Goal: Task Accomplishment & Management: Complete application form

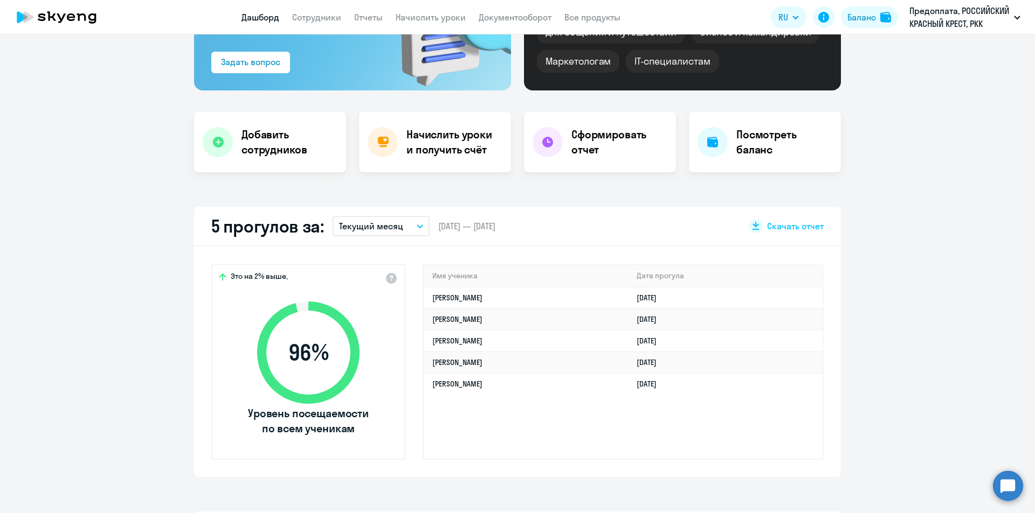
scroll to position [162, 0]
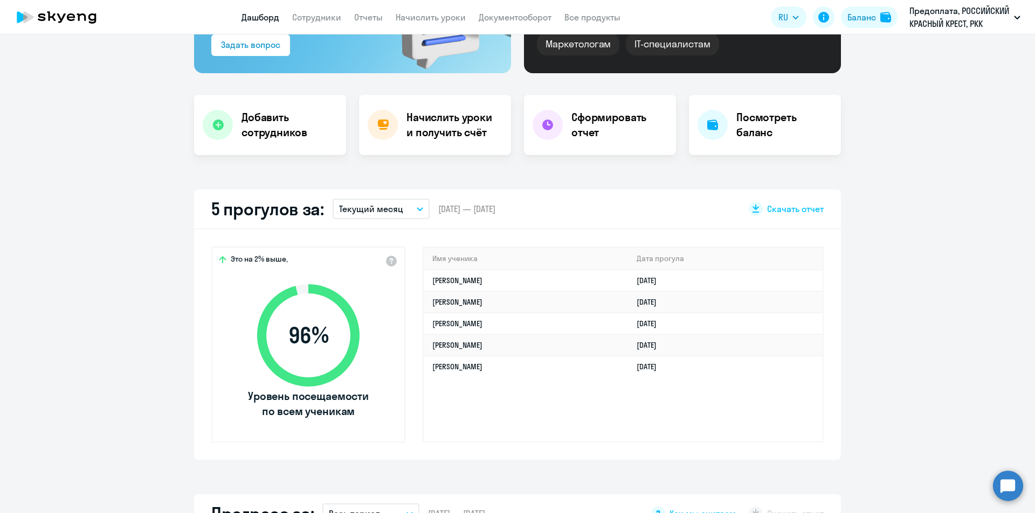
select select "30"
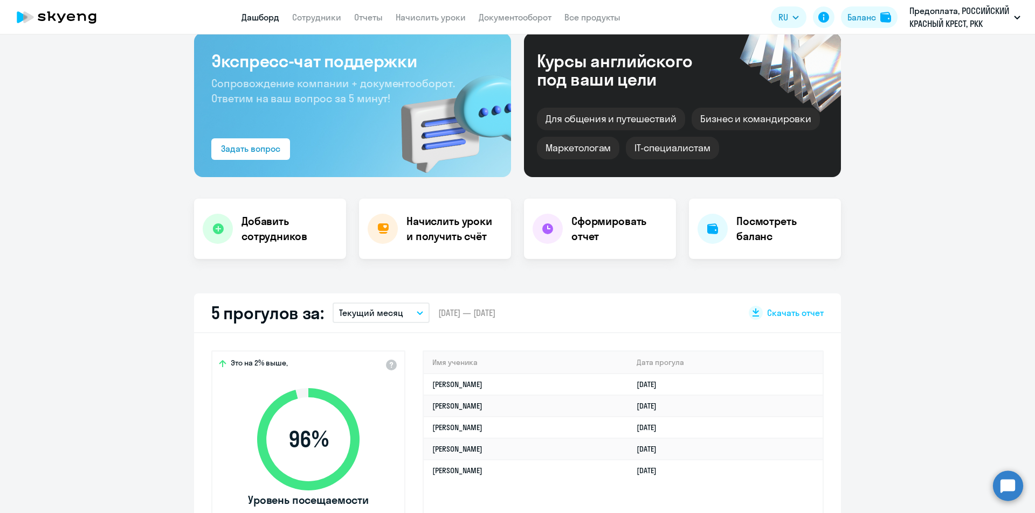
scroll to position [0, 0]
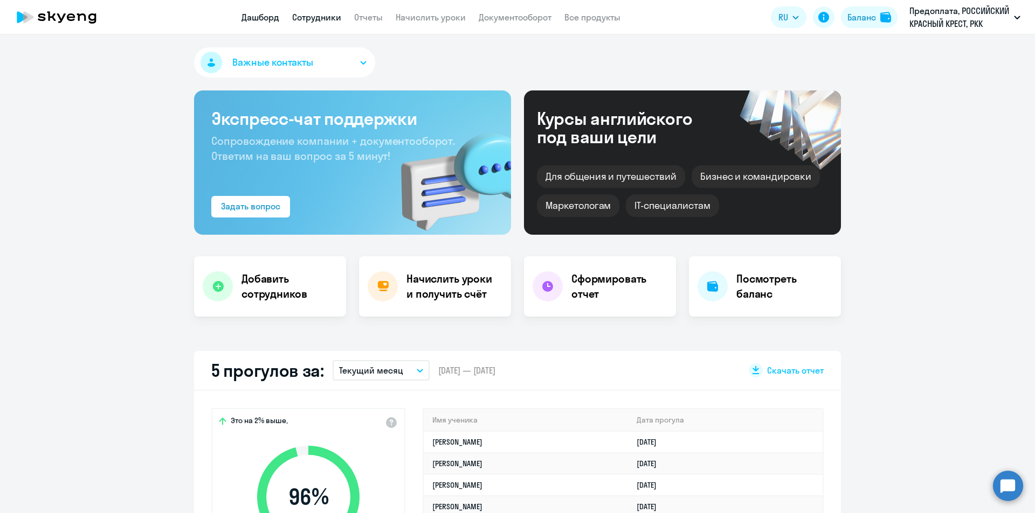
click at [327, 19] on link "Сотрудники" at bounding box center [316, 17] width 49 height 11
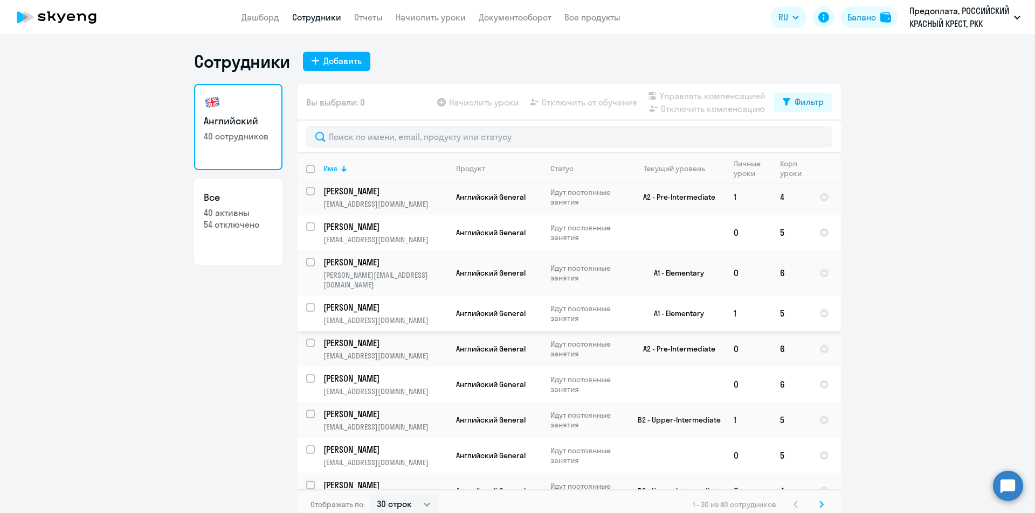
scroll to position [6, 0]
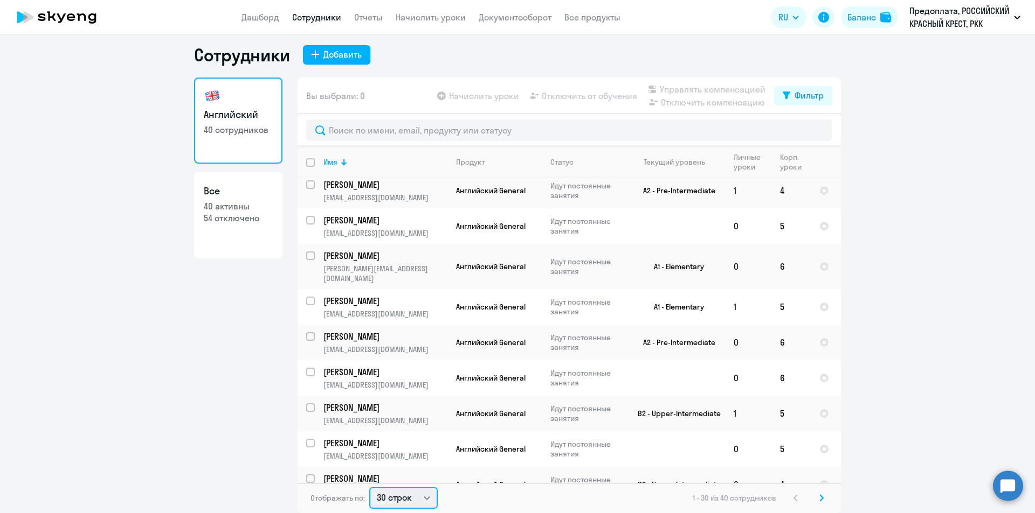
click at [417, 489] on select "30 строк 50 строк 100 строк" at bounding box center [403, 499] width 68 height 22
select select "100"
click at [369, 488] on select "30 строк 50 строк 100 строк" at bounding box center [403, 499] width 68 height 22
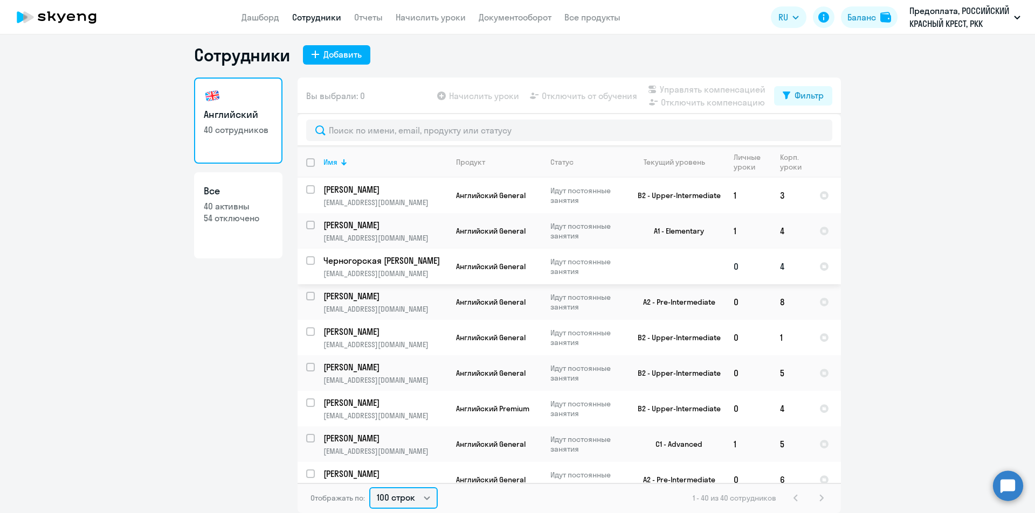
scroll to position [0, 0]
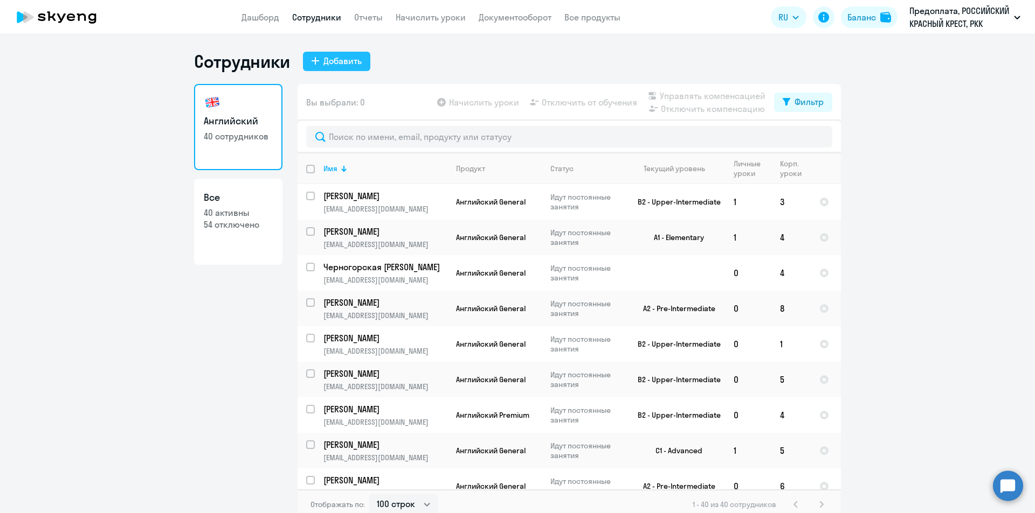
click at [345, 60] on div "Добавить" at bounding box center [342, 60] width 38 height 13
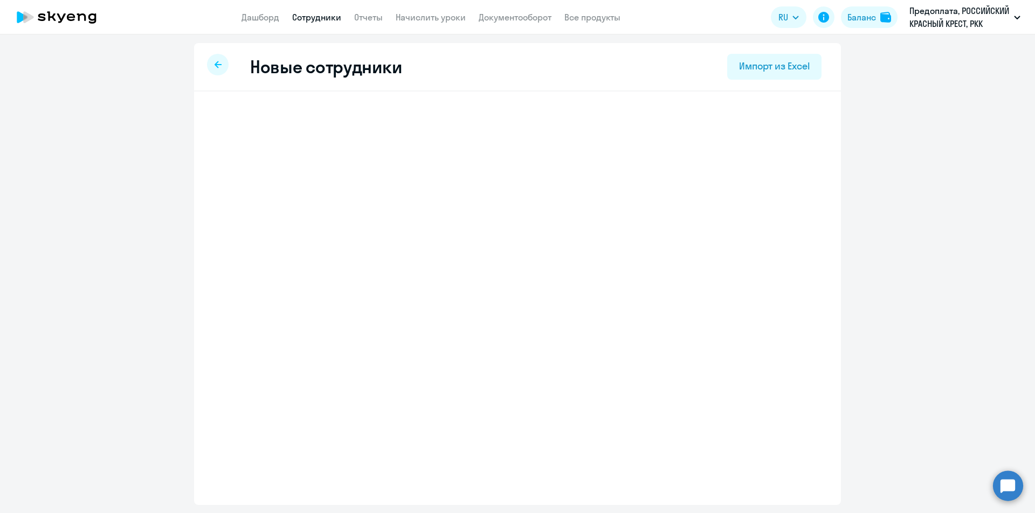
select select "english_adult_not_native_speaker"
select select "3"
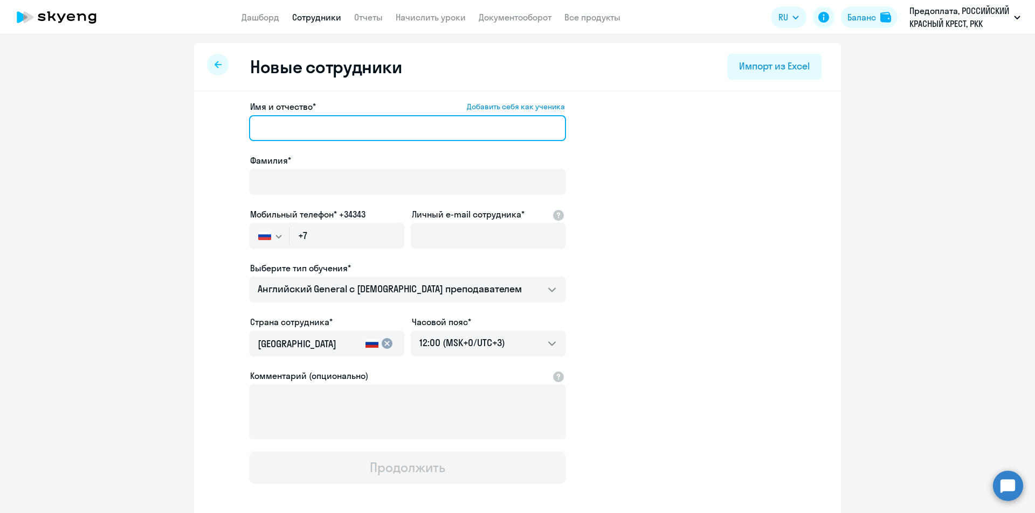
click at [321, 118] on input "Имя и отчество* Добавить себя как ученика" at bounding box center [407, 128] width 317 height 26
type input "[PERSON_NAME]"
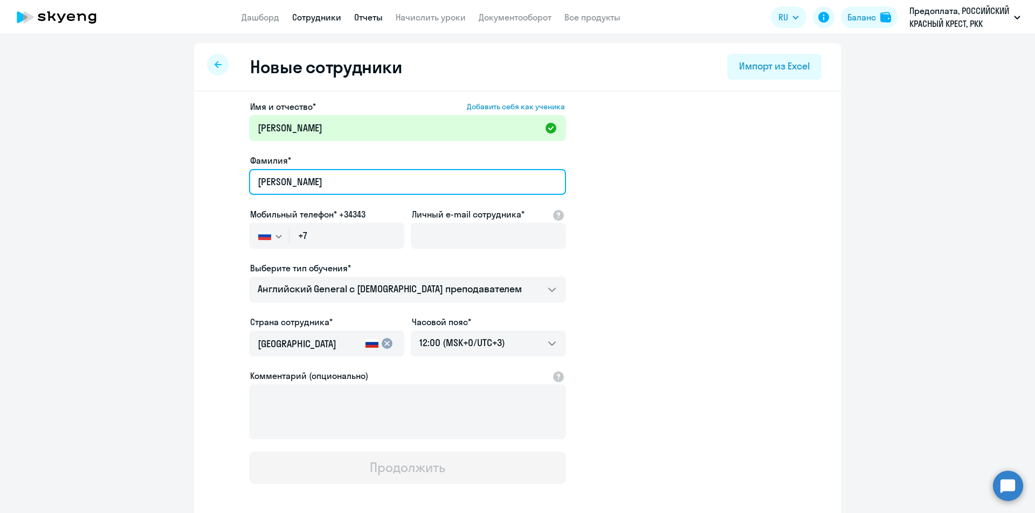
type input "[PERSON_NAME]"
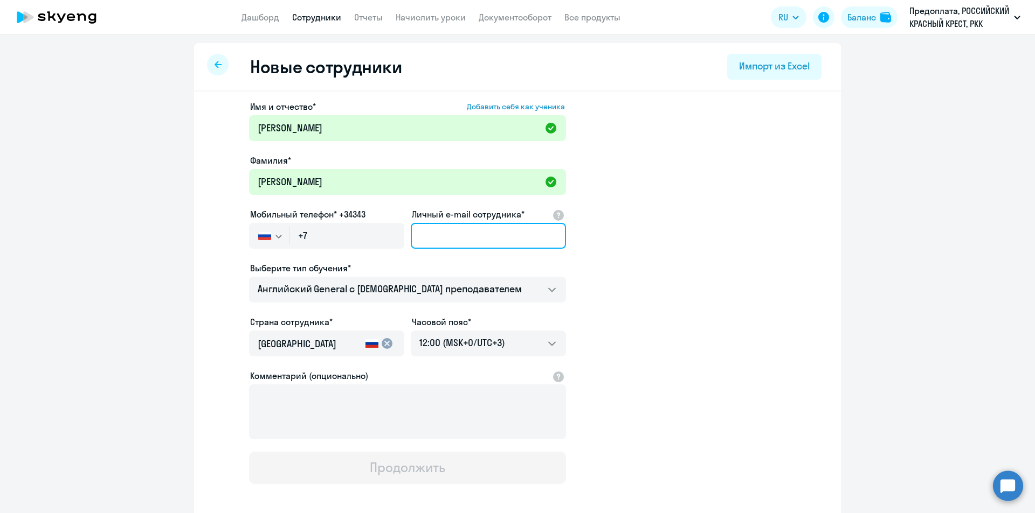
click at [439, 240] on input "Личный e-mail сотрудника*" at bounding box center [488, 236] width 155 height 26
paste input "[EMAIL_ADDRESS][DOMAIN_NAME]"
type input "[EMAIL_ADDRESS][DOMAIN_NAME]"
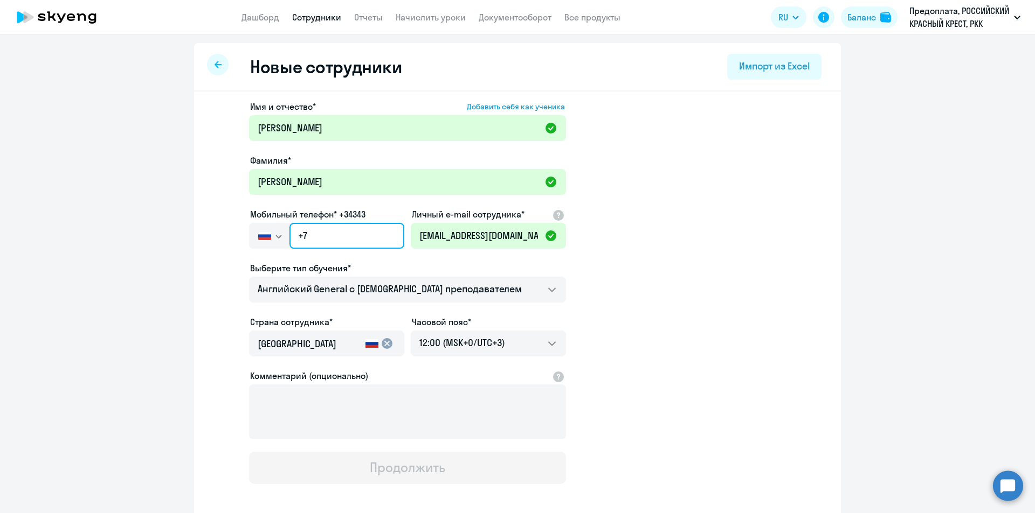
click at [335, 233] on input "+7" at bounding box center [346, 236] width 115 height 26
paste input "[PHONE_NUMBER]"
type input "[PHONE_NUMBER]"
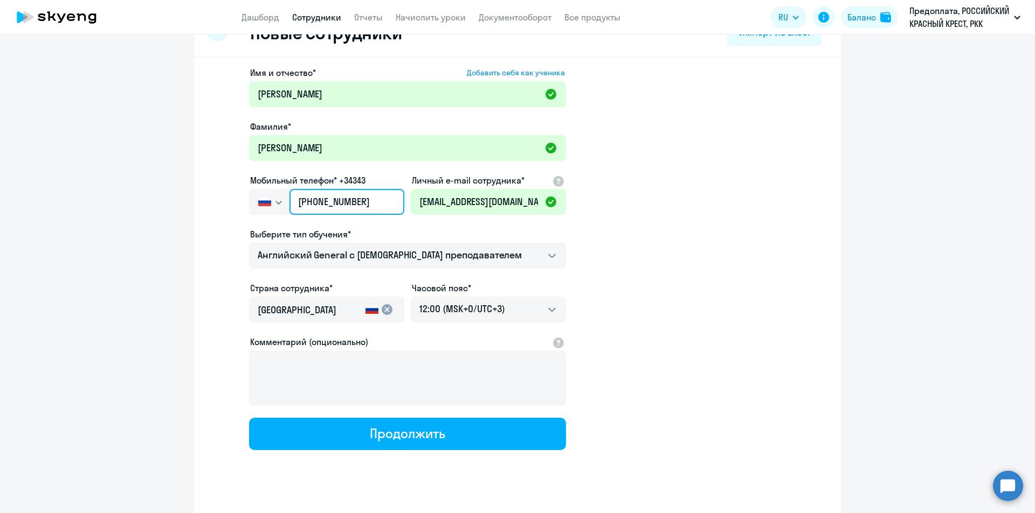
scroll to position [51, 0]
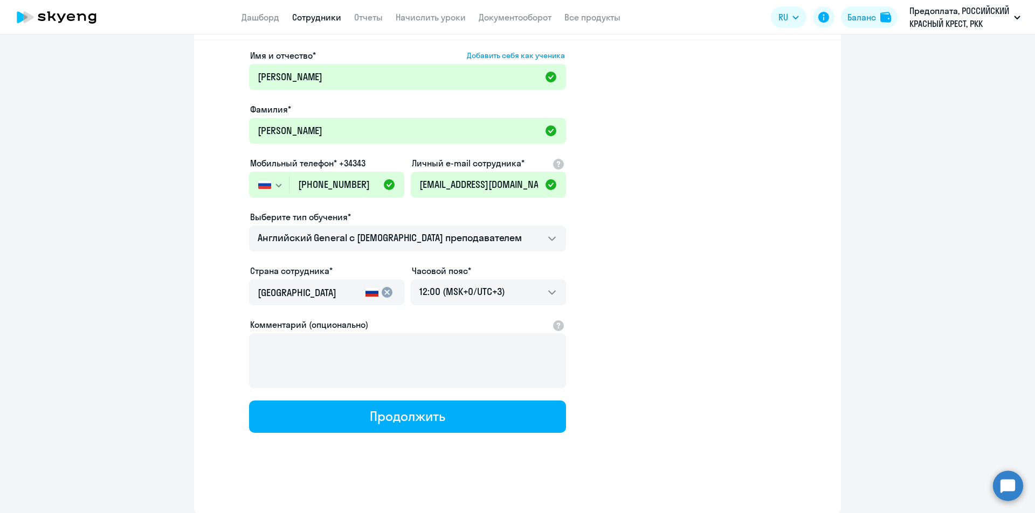
click at [645, 374] on app-new-student-form "Имя и отчество* Добавить себя как ученика [PERSON_NAME]* [PERSON_NAME] Мобильны…" at bounding box center [517, 241] width 612 height 384
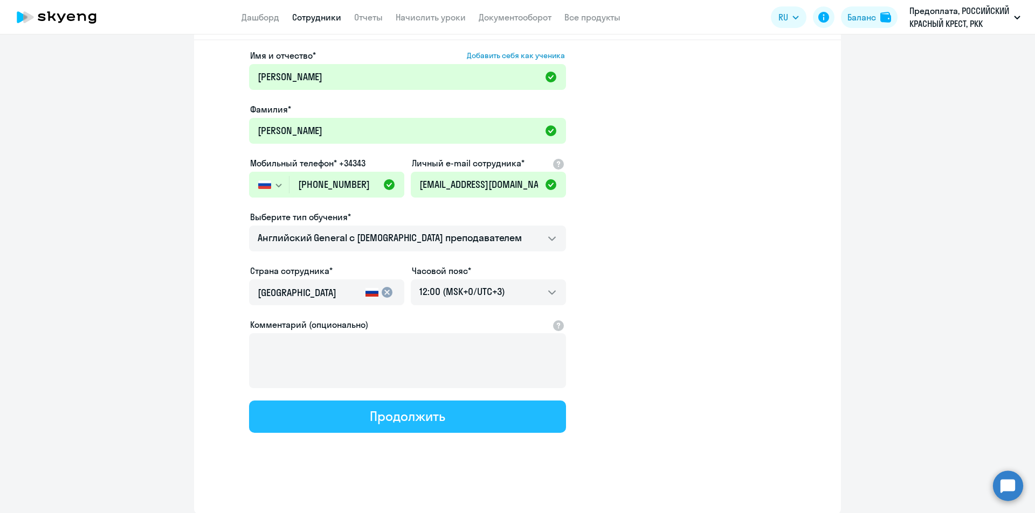
click at [428, 412] on div "Продолжить" at bounding box center [407, 416] width 75 height 17
select select "english_adult_not_native_speaker"
select select "3"
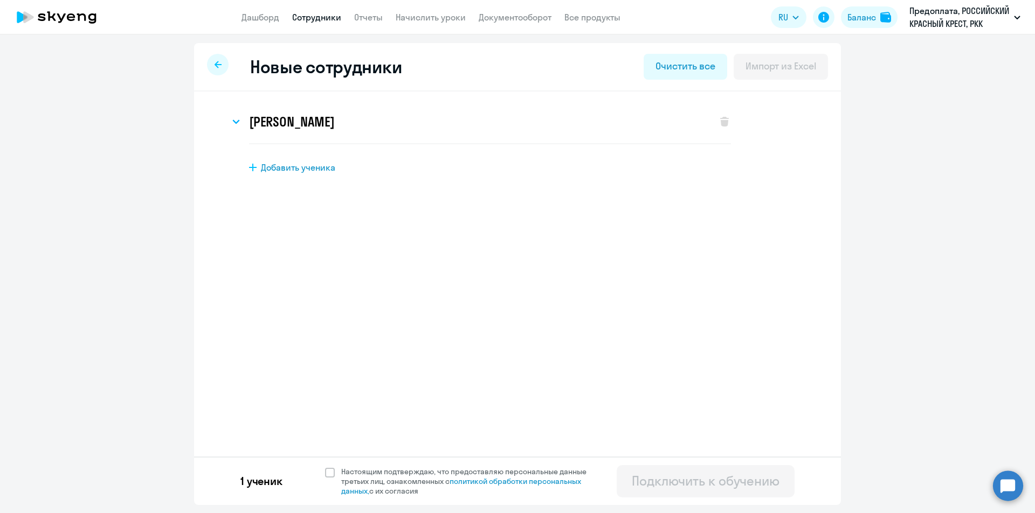
scroll to position [0, 0]
click at [333, 469] on label "Настоящим подтверждаю, что предоставляю персональные данные третьих лиц, ознако…" at bounding box center [462, 481] width 274 height 29
click at [326, 471] on span at bounding box center [330, 473] width 10 height 10
click at [325, 467] on input "Настоящим подтверждаю, что предоставляю персональные данные третьих лиц, ознако…" at bounding box center [324, 467] width 1 height 1
checkbox input "true"
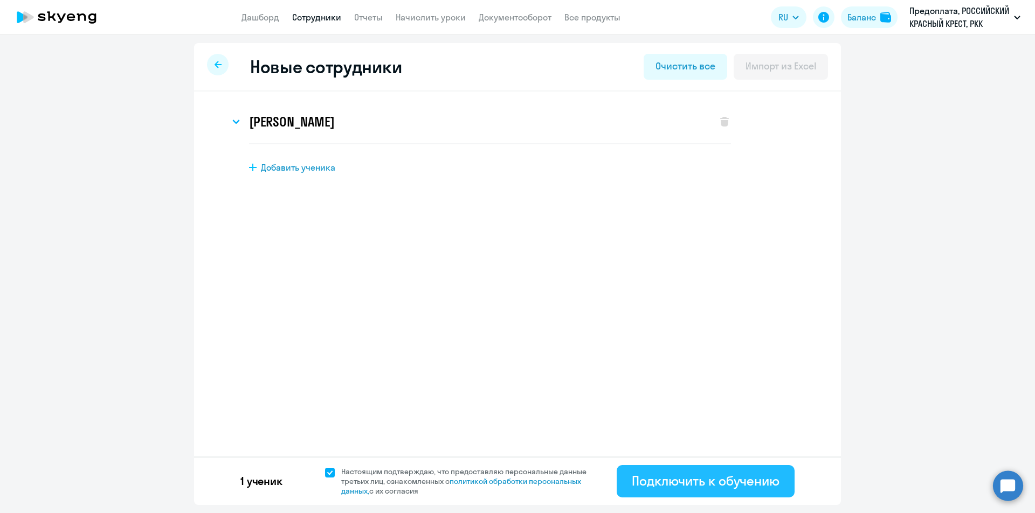
click at [736, 485] on div "Подключить к обучению" at bounding box center [705, 481] width 148 height 17
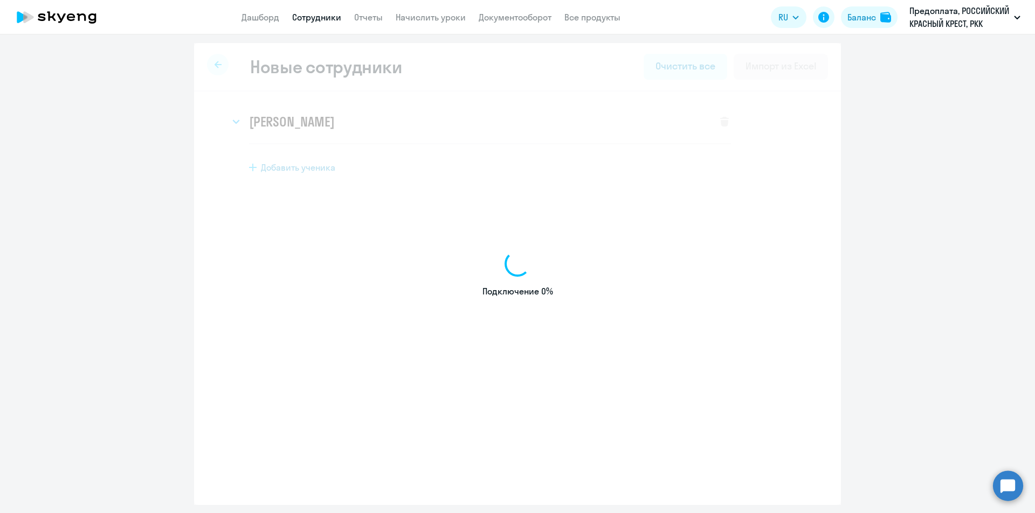
select select "english_adult_not_native_speaker"
select select "3"
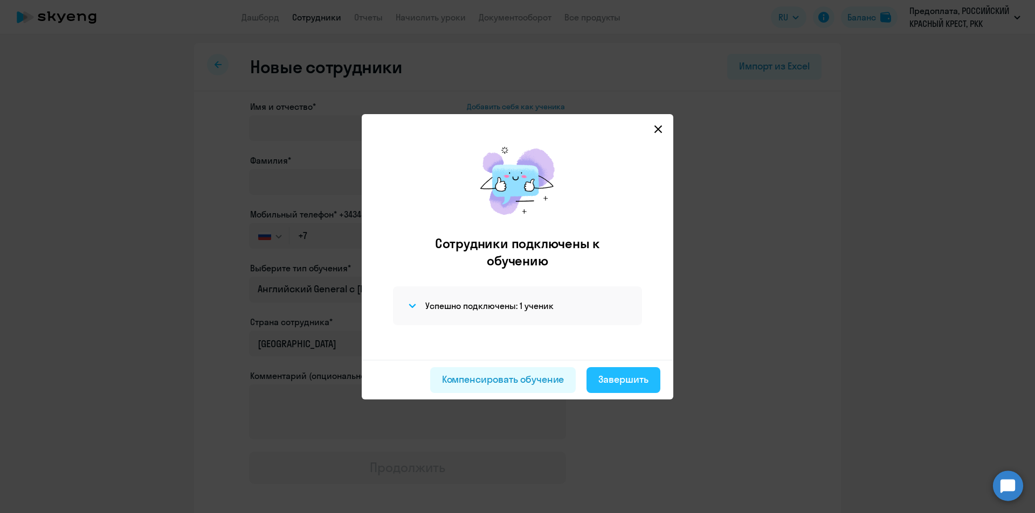
click at [624, 384] on div "Завершить" at bounding box center [623, 380] width 50 height 14
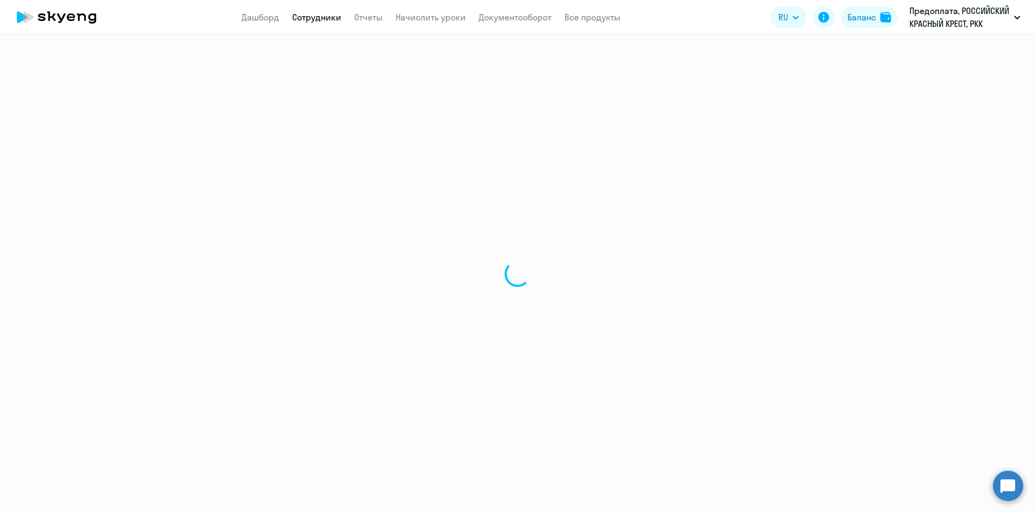
select select "30"
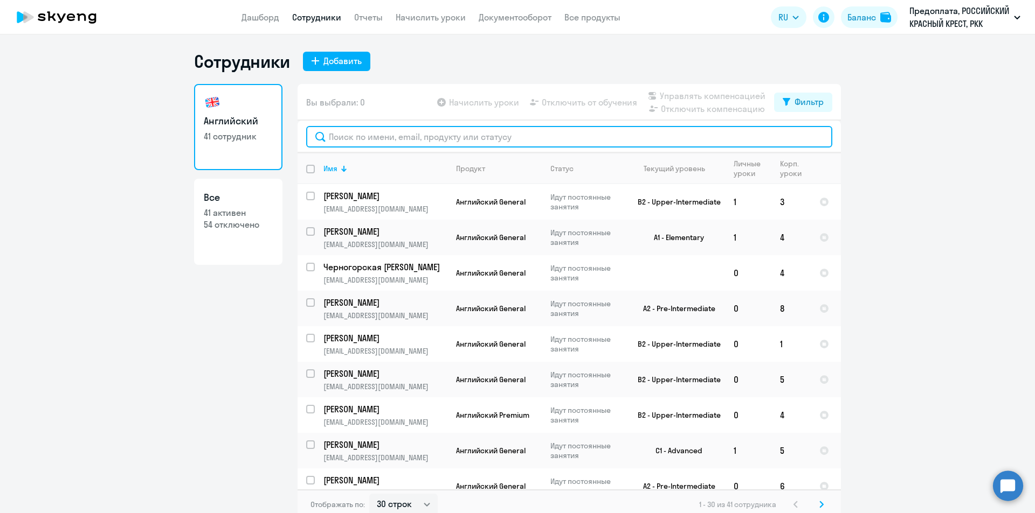
click at [446, 138] on input "text" at bounding box center [569, 137] width 526 height 22
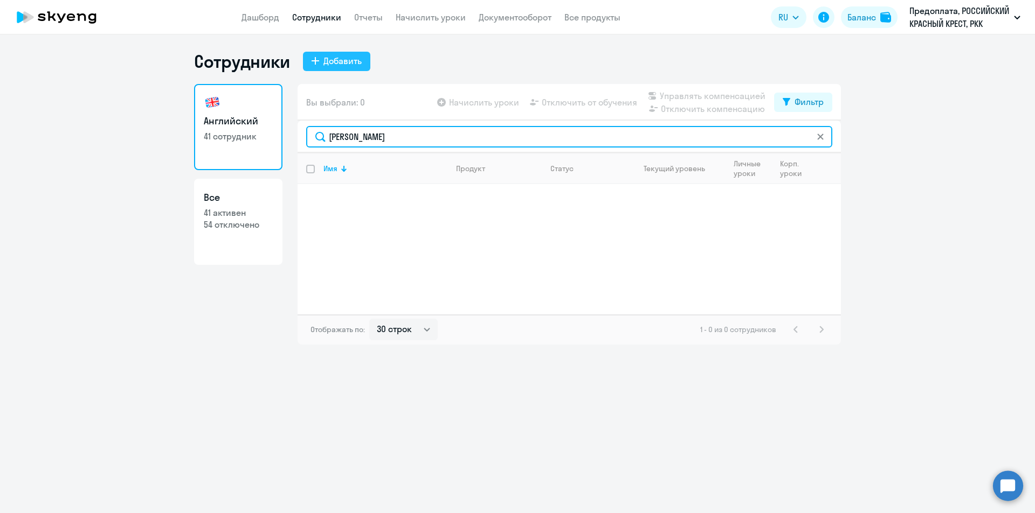
type input "[PERSON_NAME]"
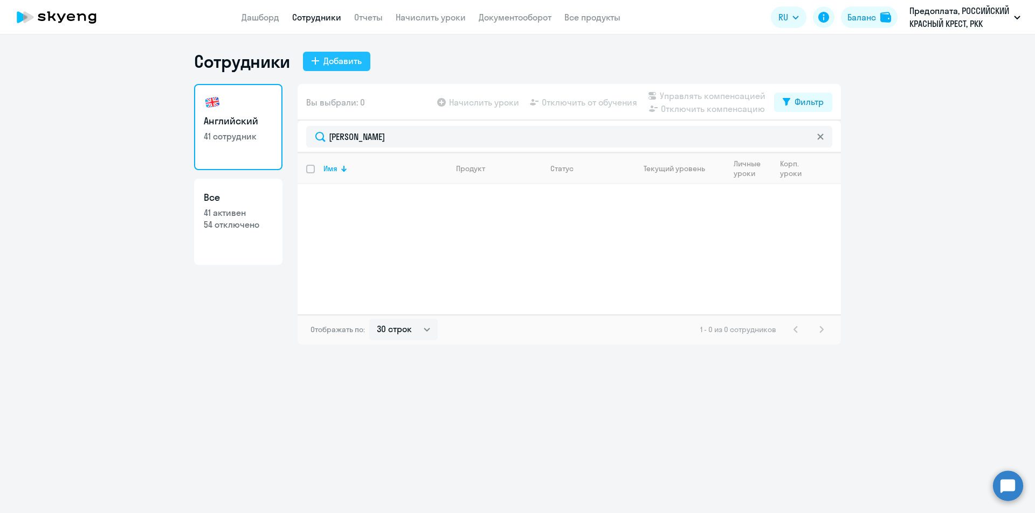
click at [343, 66] on div "Добавить" at bounding box center [342, 60] width 38 height 13
select select "english_adult_not_native_speaker"
select select "3"
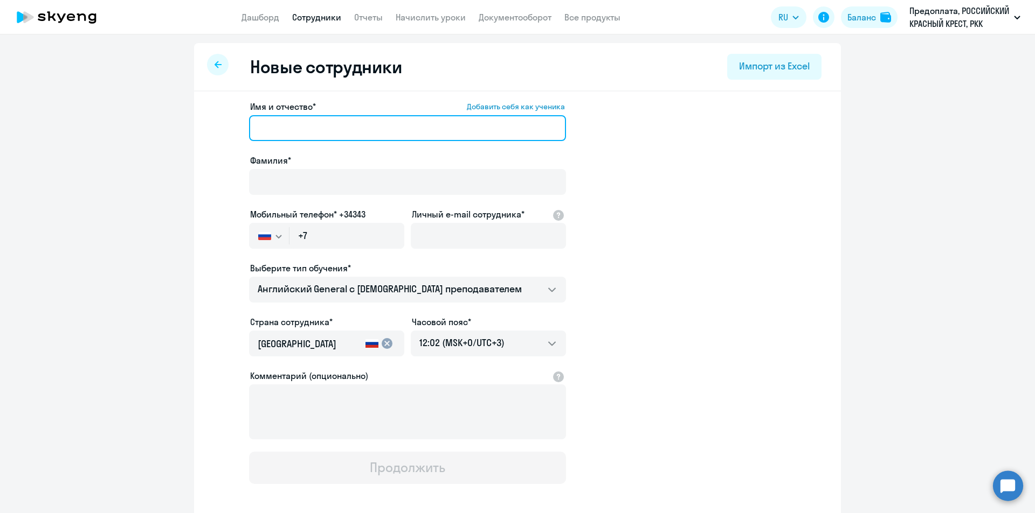
click at [280, 129] on input "Имя и отчество* Добавить себя как ученика" at bounding box center [407, 128] width 317 height 26
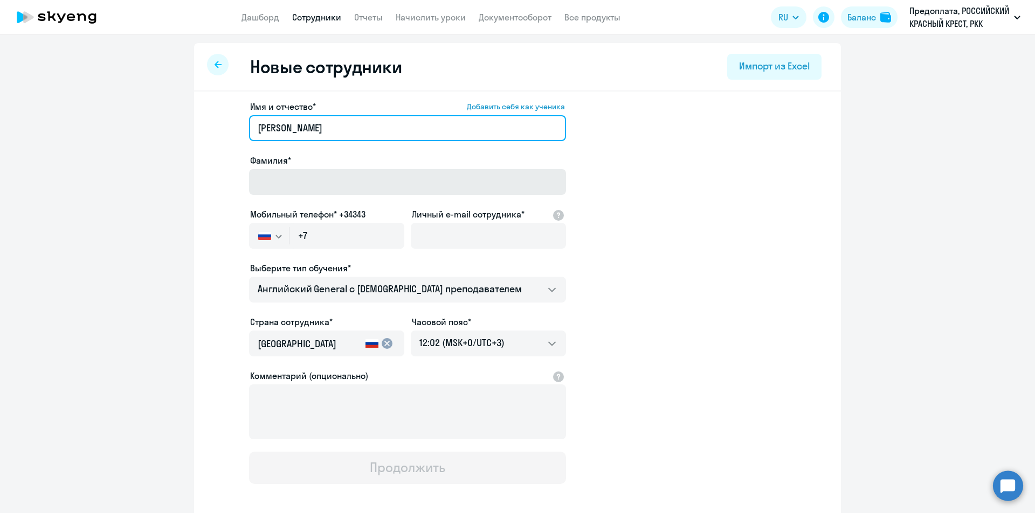
type input "[PERSON_NAME]"
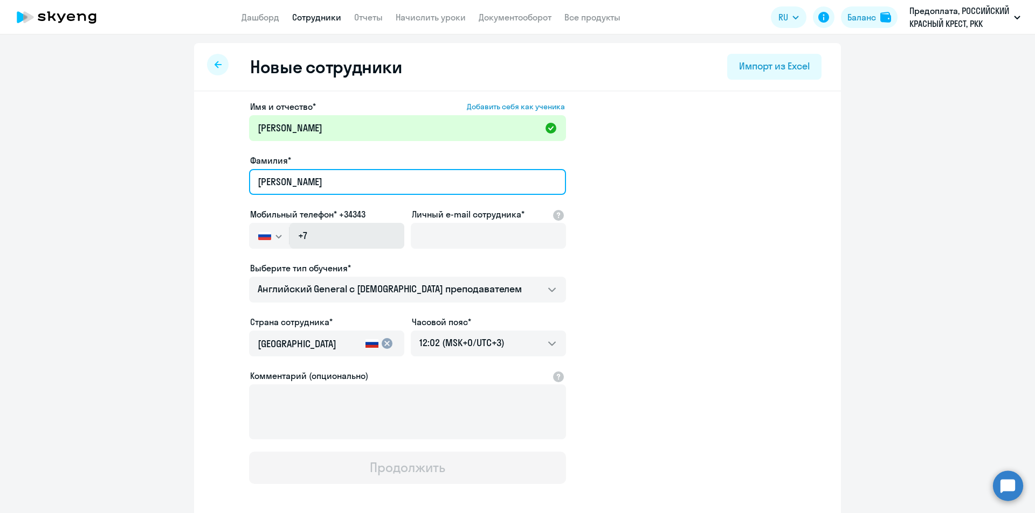
type input "[PERSON_NAME]"
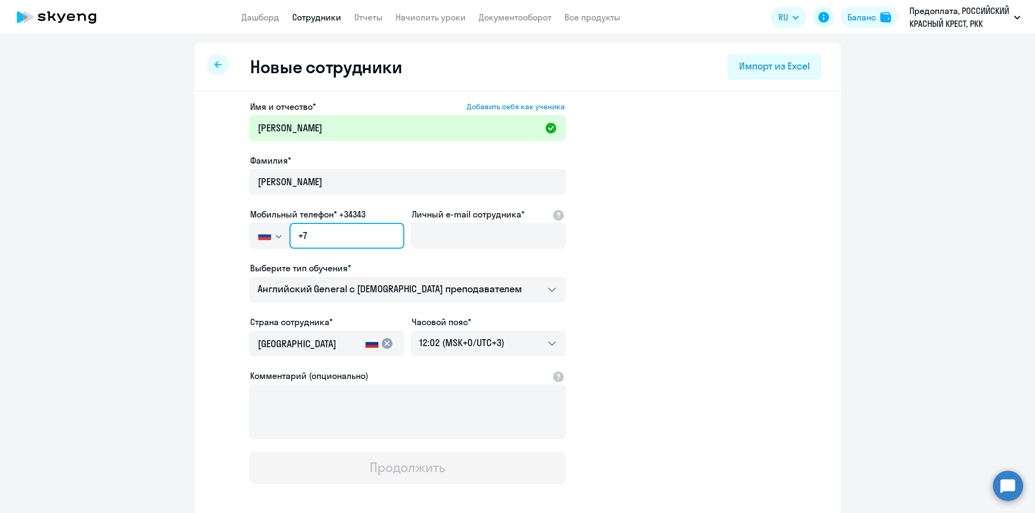
click at [342, 239] on input "+7" at bounding box center [346, 236] width 115 height 26
paste input "[PHONE_NUMBER]"
type input "[PHONE_NUMBER]"
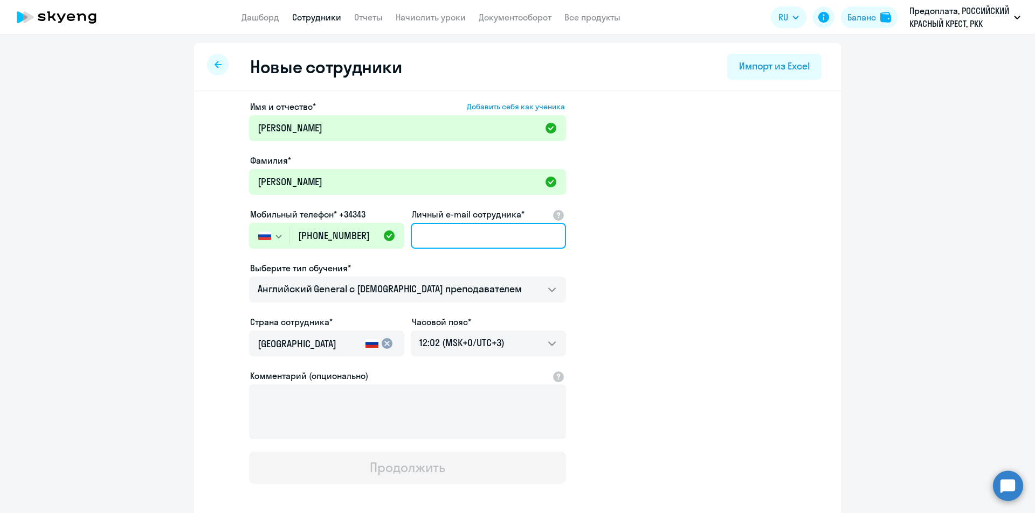
click at [448, 232] on input "Личный e-mail сотрудника*" at bounding box center [488, 236] width 155 height 26
paste input "[EMAIL_ADDRESS][DOMAIN_NAME]"
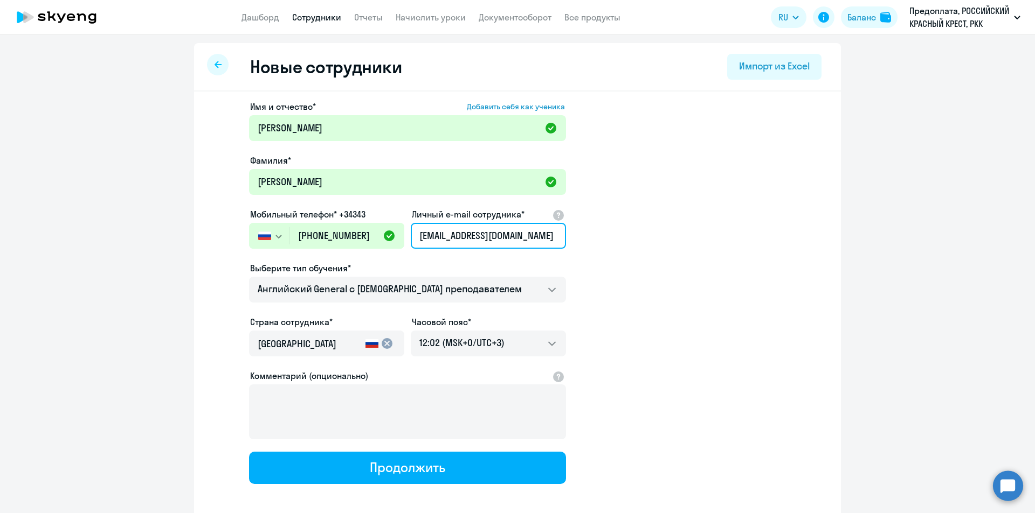
type input "[EMAIL_ADDRESS][DOMAIN_NAME]"
click at [677, 313] on app-new-student-form "Имя и отчество* Добавить себя как ученика [PERSON_NAME]* [PERSON_NAME] Мобильны…" at bounding box center [517, 292] width 612 height 384
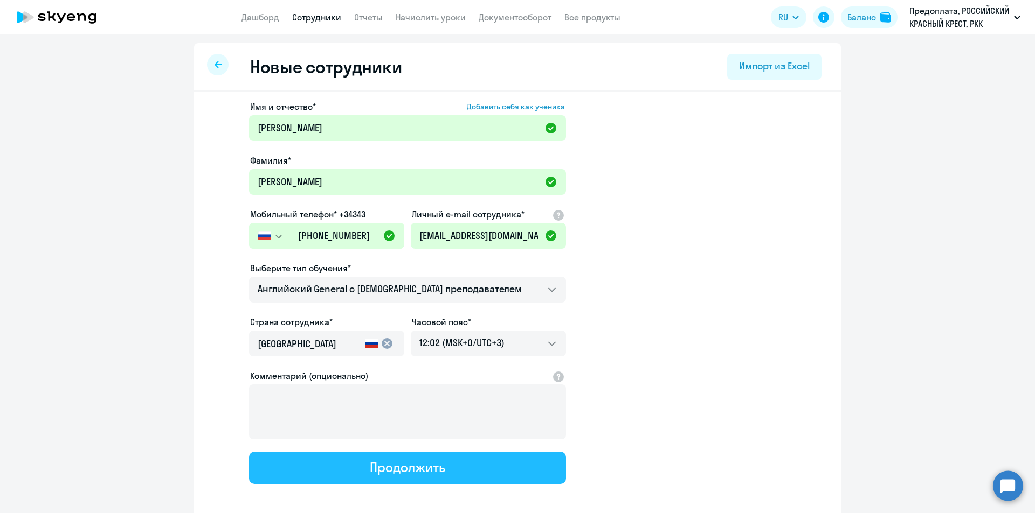
click at [423, 471] on div "Продолжить" at bounding box center [407, 467] width 75 height 17
select select "english_adult_not_native_speaker"
select select "3"
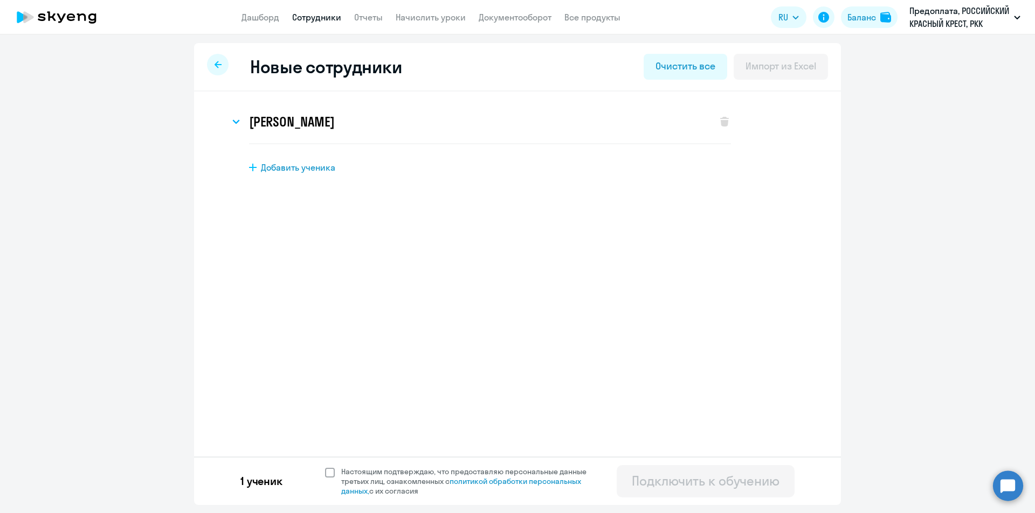
click at [341, 476] on span "Настоящим подтверждаю, что предоставляю персональные данные третьих лиц, ознако…" at bounding box center [470, 481] width 258 height 29
click at [325, 467] on input "Настоящим подтверждаю, что предоставляю персональные данные третьих лиц, ознако…" at bounding box center [324, 467] width 1 height 1
checkbox input "true"
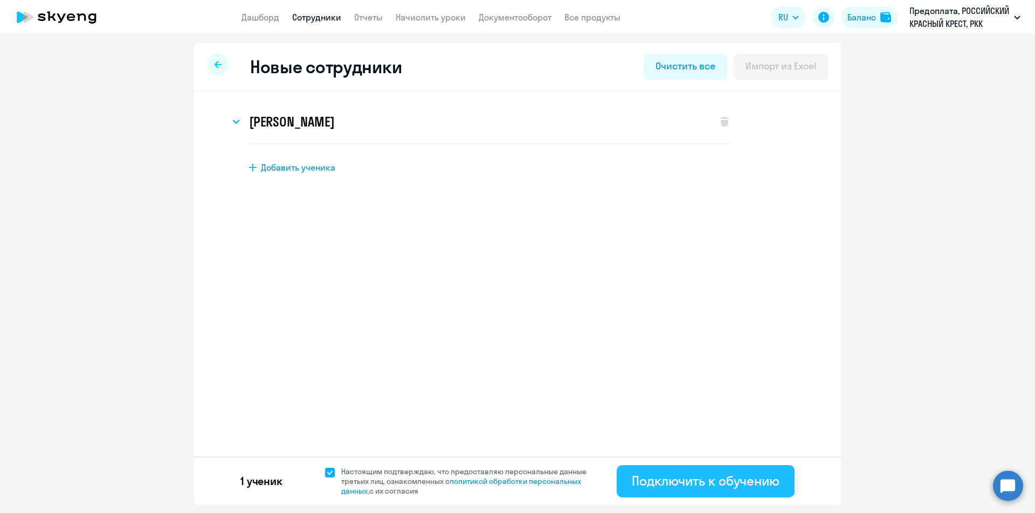
click at [691, 481] on div "Подключить к обучению" at bounding box center [705, 481] width 148 height 17
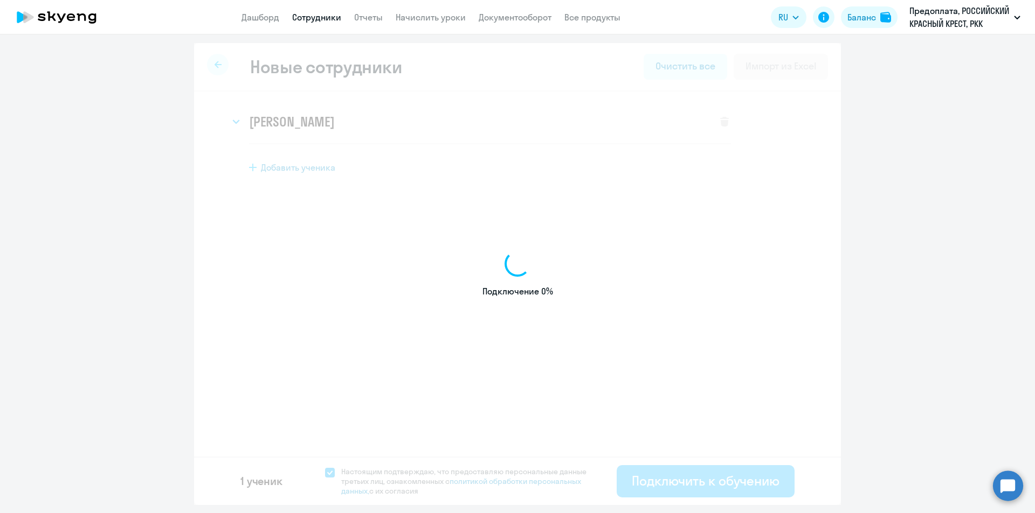
select select "english_adult_not_native_speaker"
select select "3"
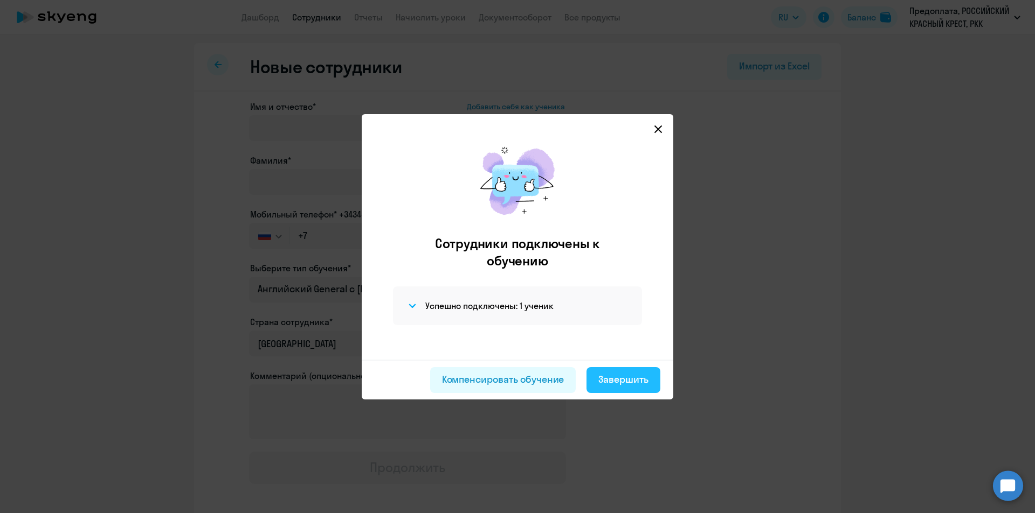
click at [636, 379] on div "Завершить" at bounding box center [623, 380] width 50 height 14
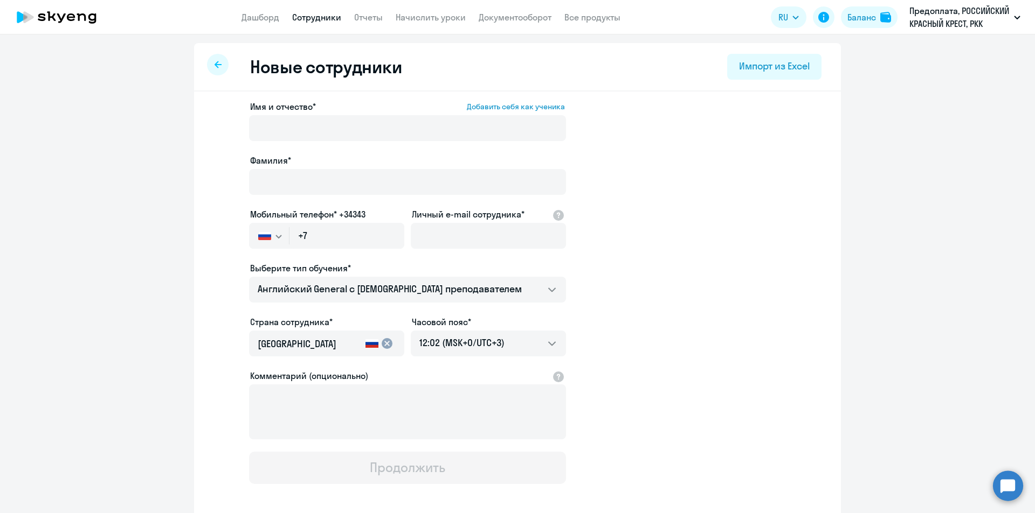
select select "30"
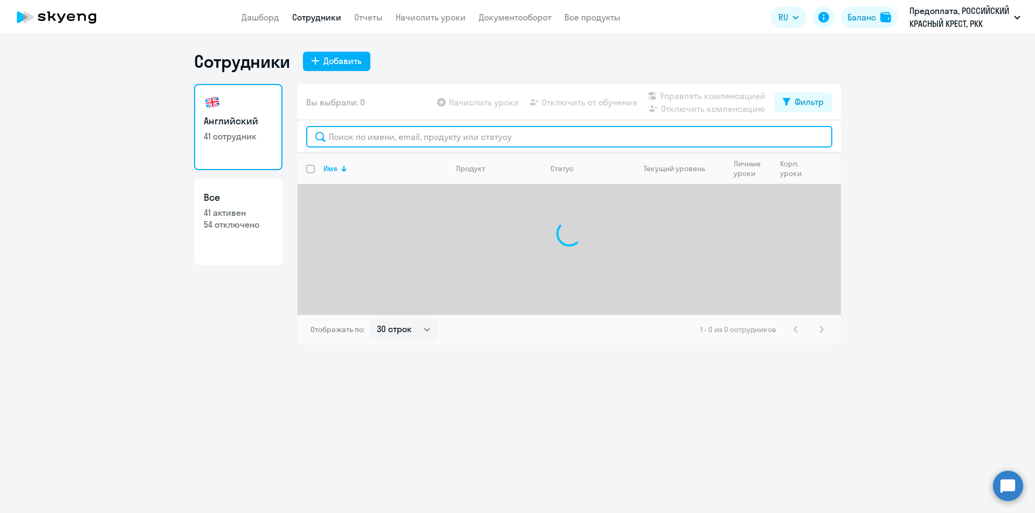
click at [383, 136] on input "text" at bounding box center [569, 137] width 526 height 22
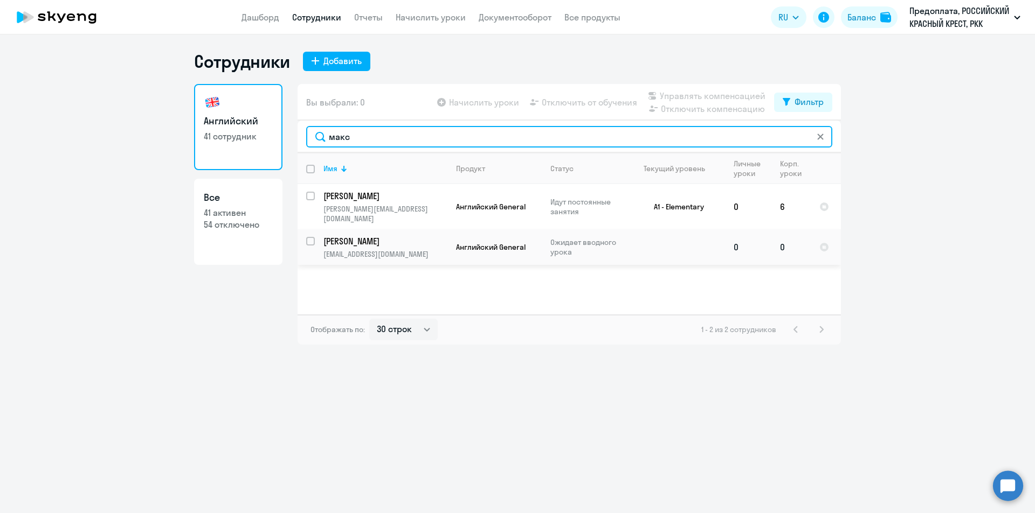
type input "макс"
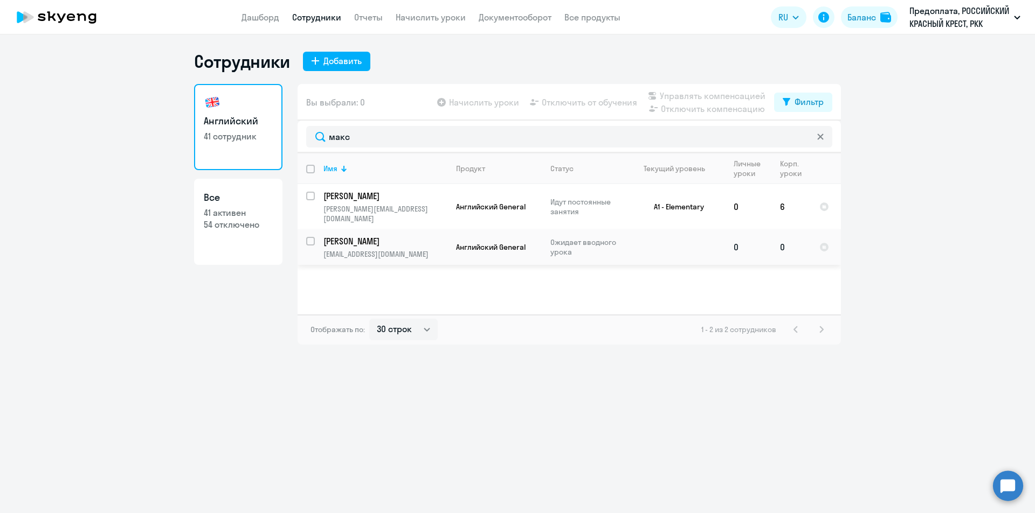
click at [561, 243] on p "Ожидает вводного урока" at bounding box center [587, 247] width 74 height 19
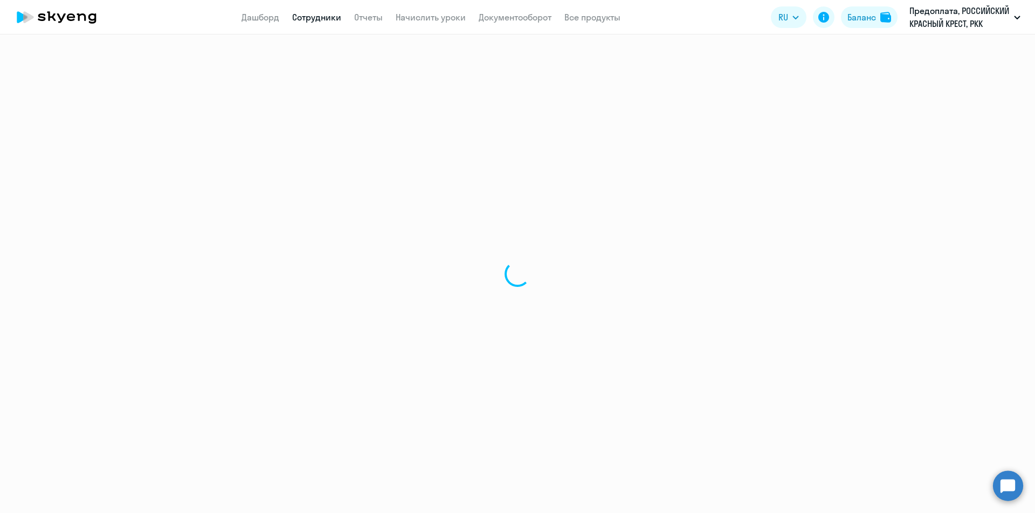
select select "english"
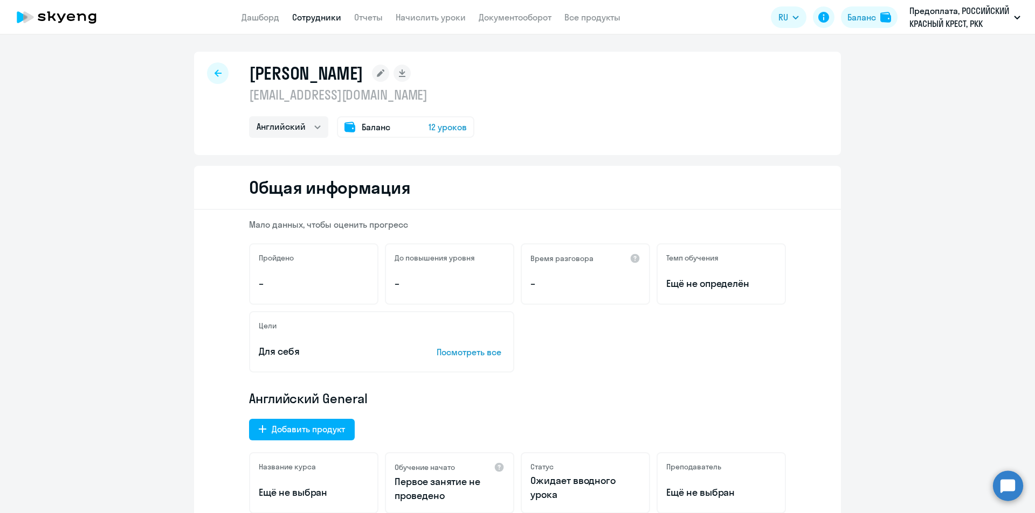
click at [372, 73] on rect at bounding box center [380, 73] width 17 height 17
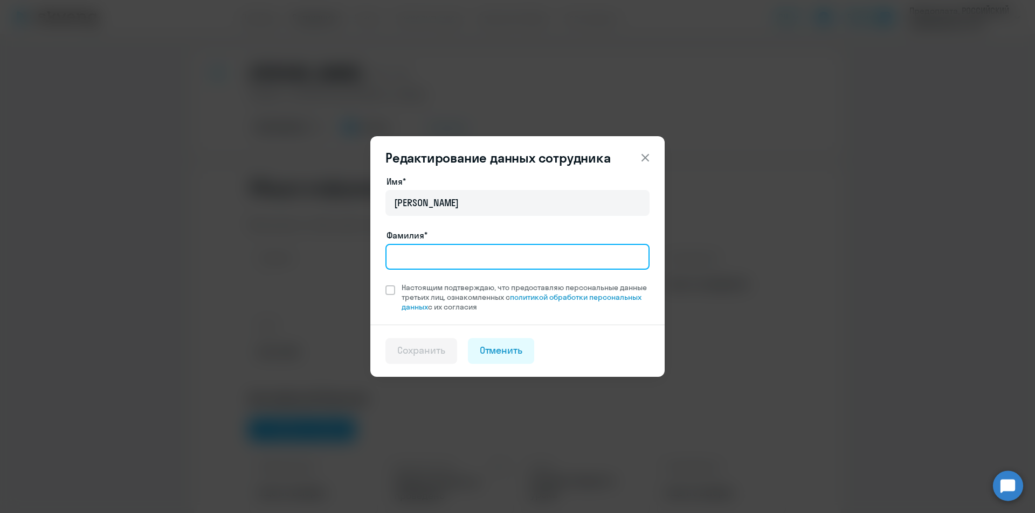
drag, startPoint x: 426, startPoint y: 263, endPoint x: 424, endPoint y: 255, distance: 8.8
click at [426, 263] on input "Фамилия*" at bounding box center [517, 257] width 264 height 26
type input "[PERSON_NAME]"
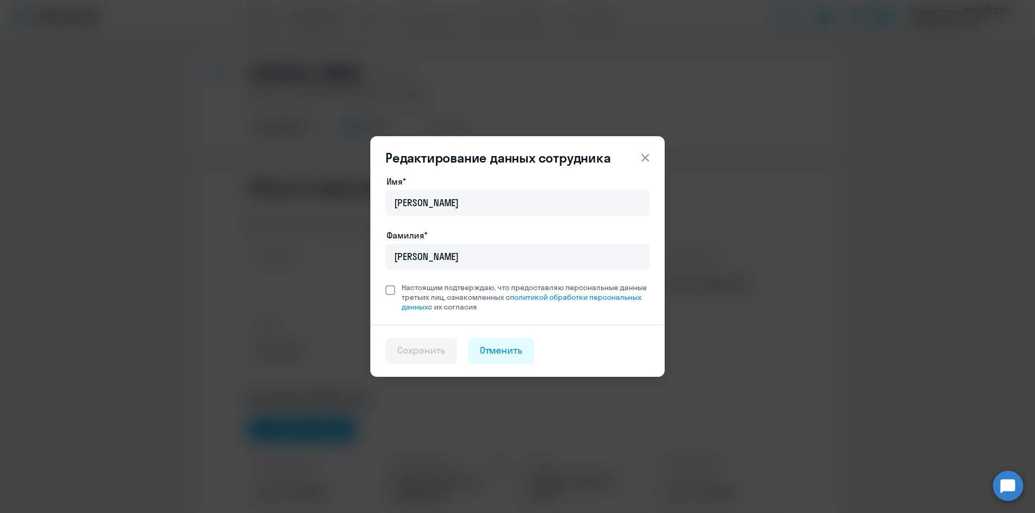
click at [434, 290] on span "Настоящим подтверждаю, что предоставляю персональные данные третьих лиц, ознако…" at bounding box center [525, 297] width 248 height 29
click at [385, 283] on input "Настоящим подтверждаю, что предоставляю персональные данные третьих лиц, ознако…" at bounding box center [385, 282] width 1 height 1
checkbox input "true"
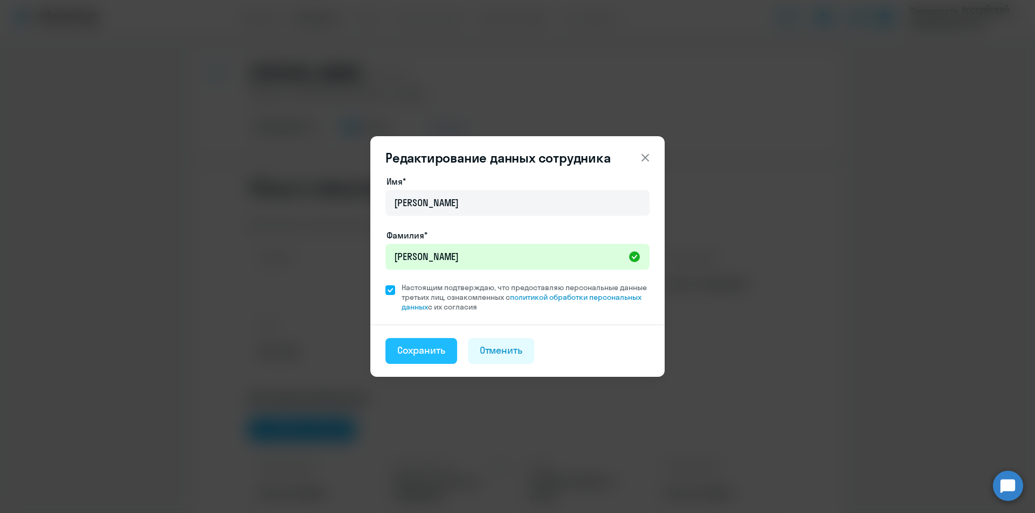
click at [427, 348] on div "Сохранить" at bounding box center [421, 351] width 48 height 14
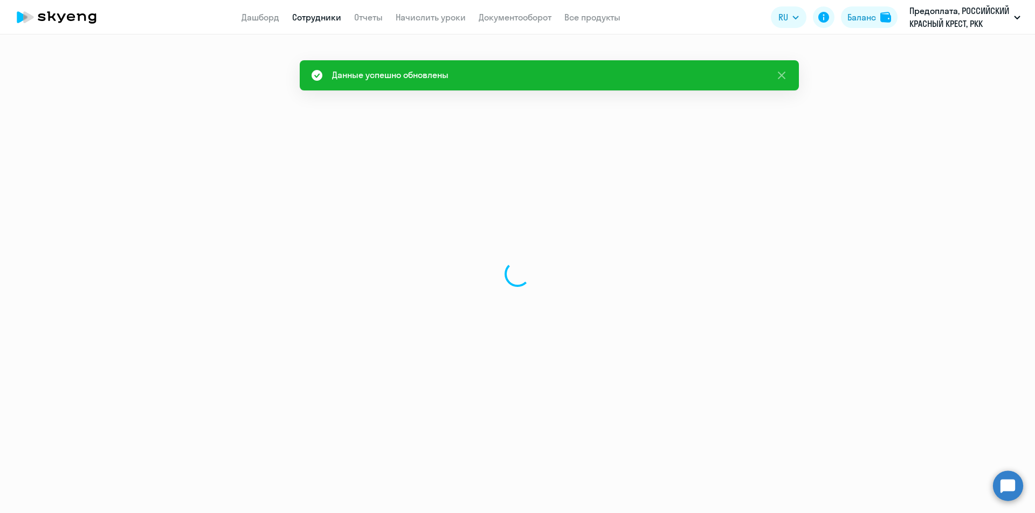
select select "english"
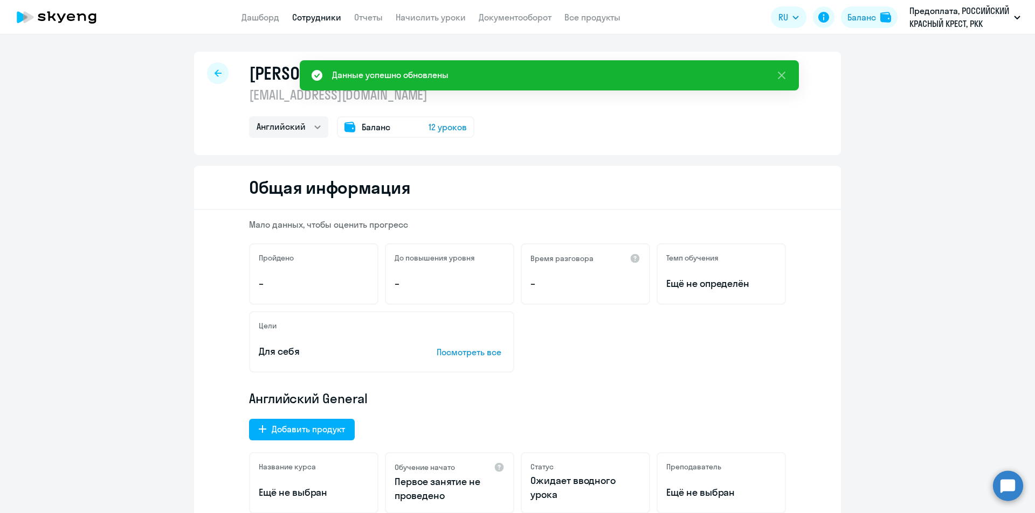
click at [1015, 479] on circle at bounding box center [1007, 486] width 30 height 30
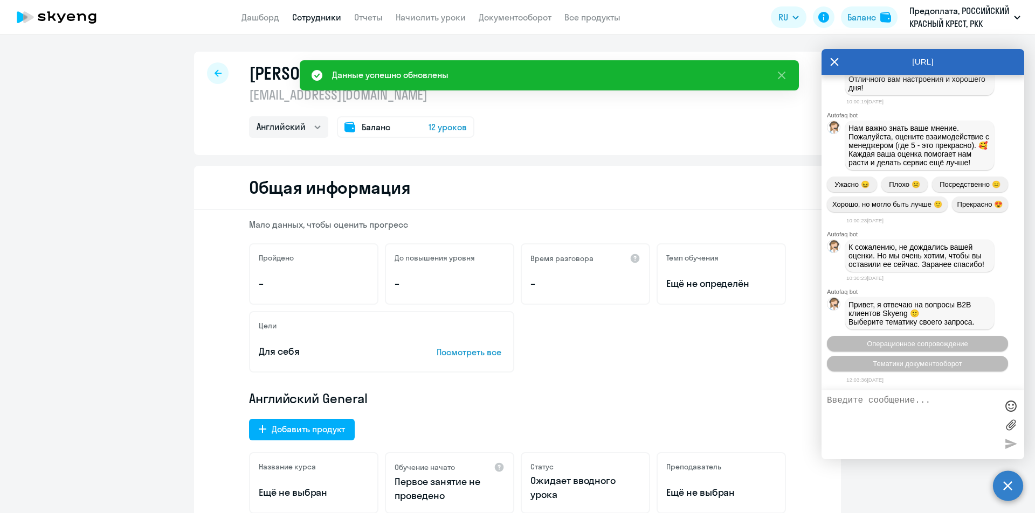
scroll to position [12282, 0]
click at [888, 401] on textarea at bounding box center [912, 425] width 170 height 58
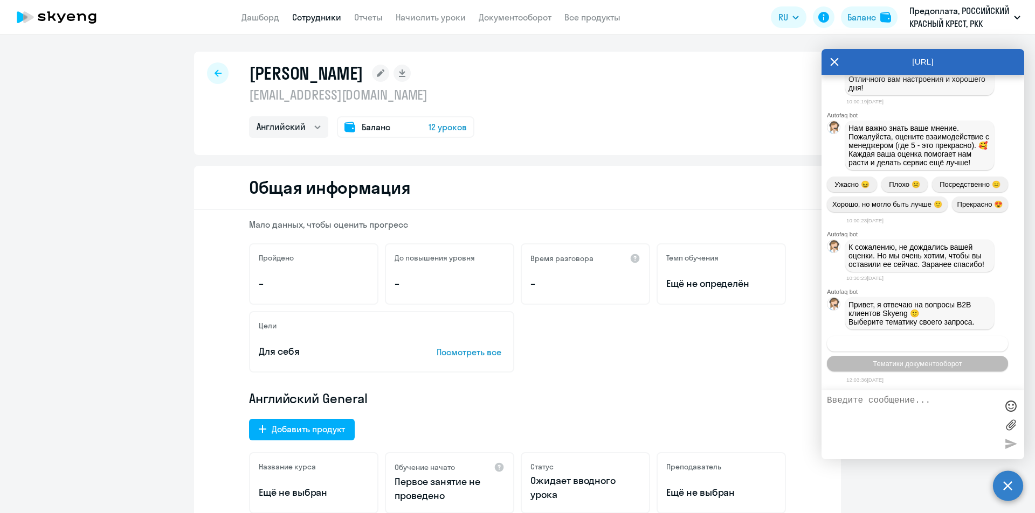
click at [912, 341] on span "Операционное сопровождение" at bounding box center [916, 344] width 101 height 8
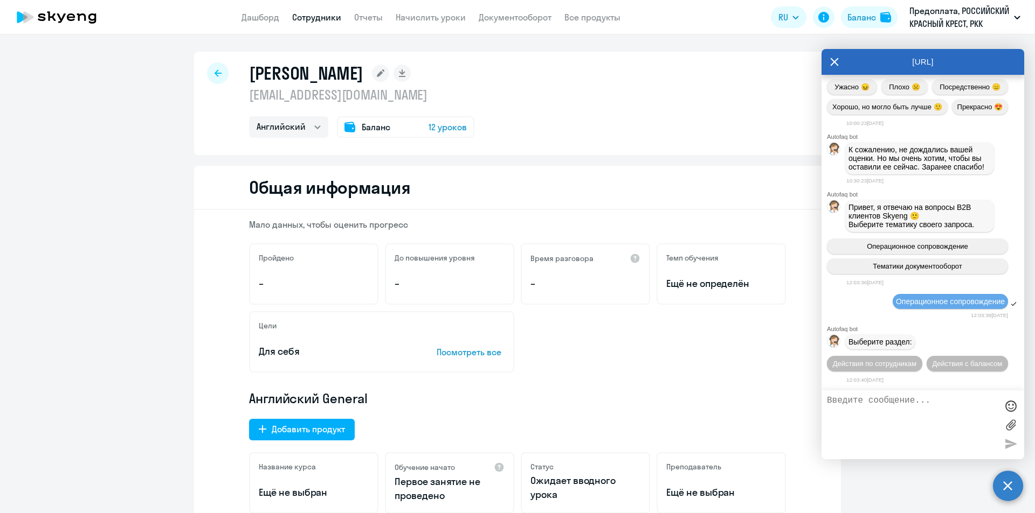
scroll to position [12399, 0]
click at [916, 360] on span "Действия по сотрудникам" at bounding box center [874, 364] width 84 height 8
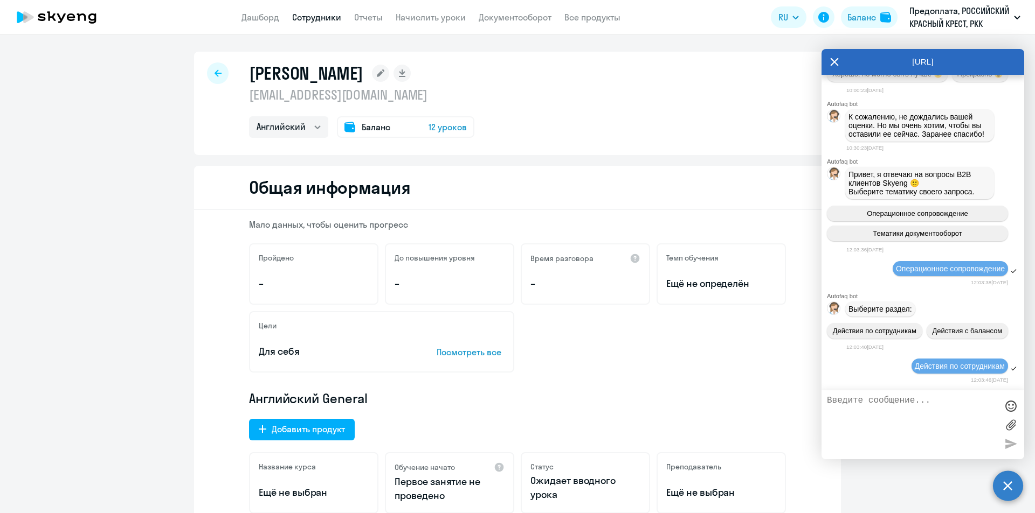
scroll to position [12558, 0]
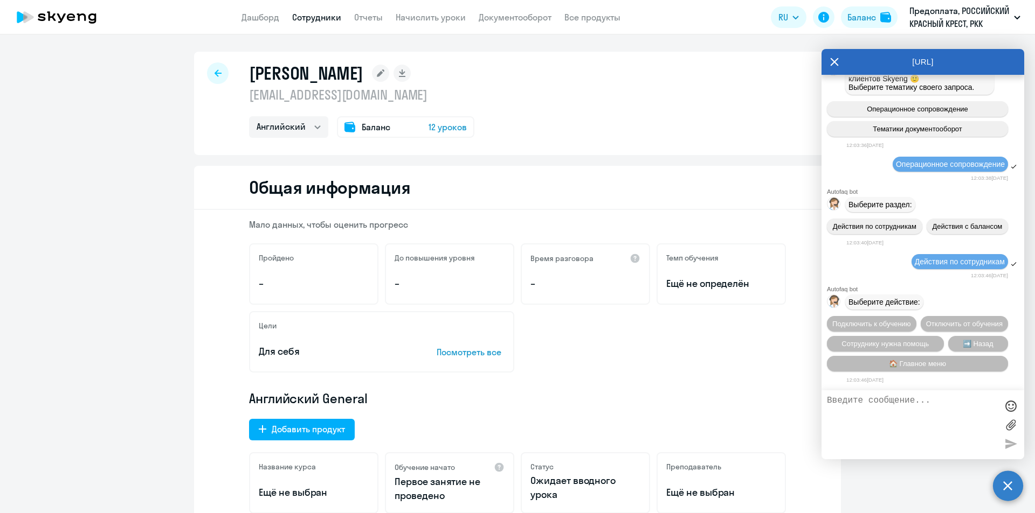
click at [906, 413] on textarea at bounding box center [912, 425] width 170 height 58
click at [908, 340] on span "Сотруднику нужна помощь" at bounding box center [884, 344] width 87 height 8
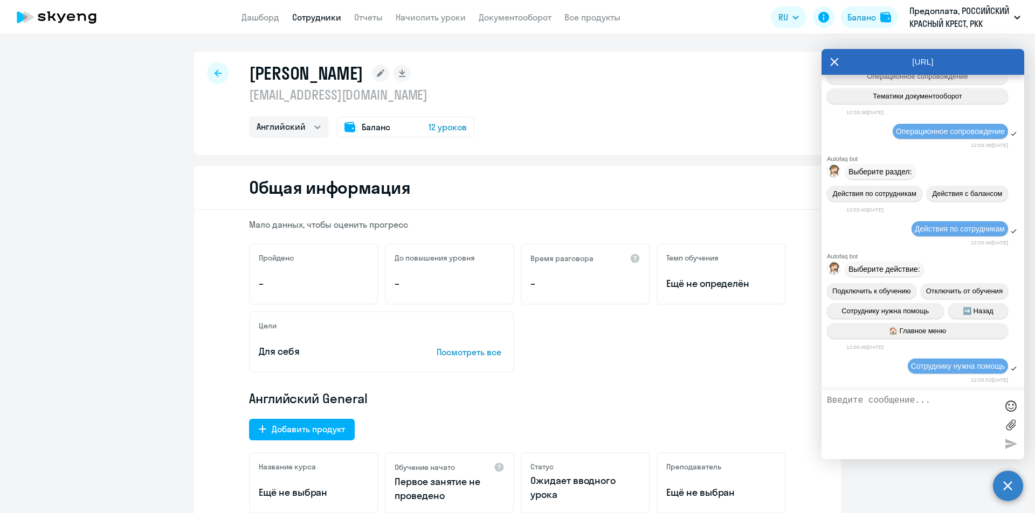
click at [900, 401] on textarea at bounding box center [912, 425] width 170 height 58
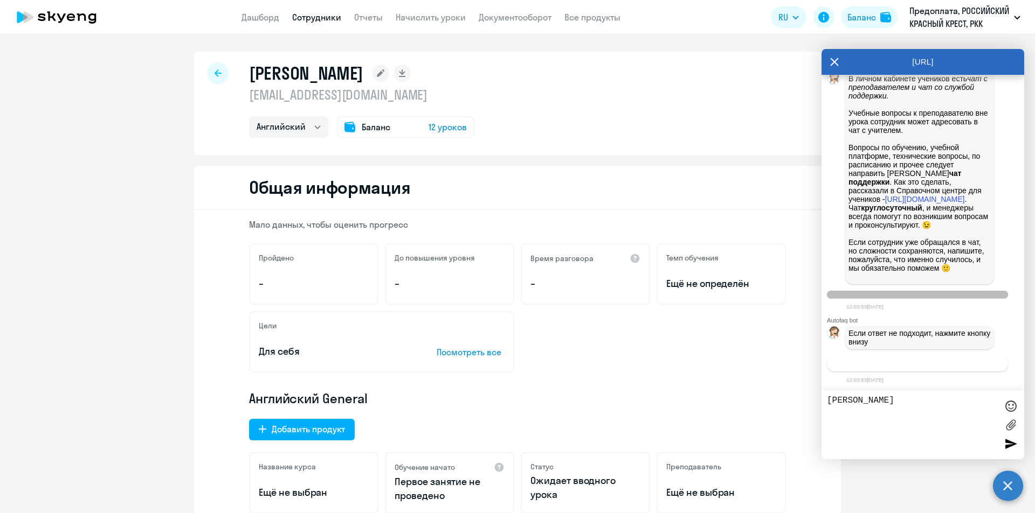
click at [918, 367] on span "Связаться с менеджером" at bounding box center [917, 364] width 82 height 8
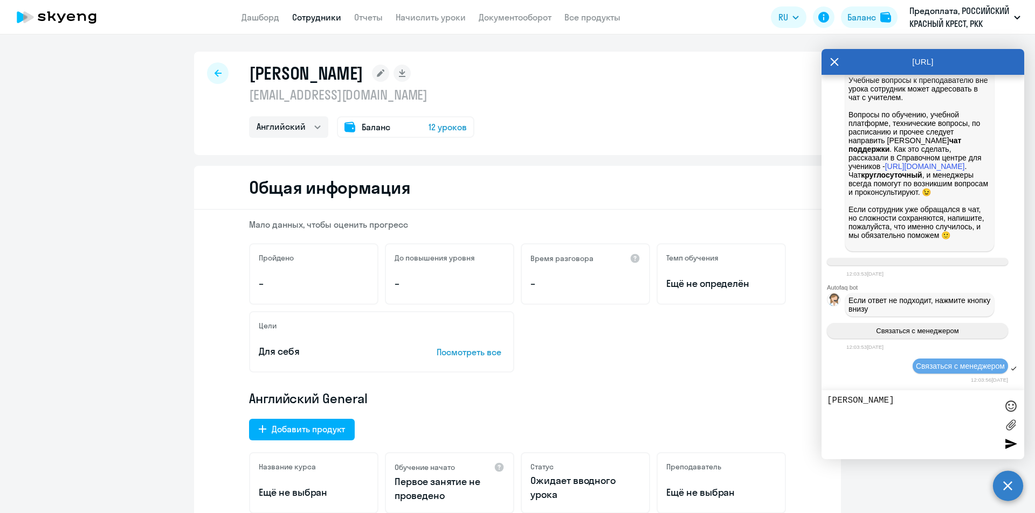
click at [866, 398] on textarea "[PERSON_NAME]" at bounding box center [912, 425] width 170 height 58
paste textarea "[EMAIL_ADDRESS][DOMAIN_NAME]"
type textarea "Необходимо поменять почту для сотрудника [PERSON_NAME] - должна быть почта [EMA…"
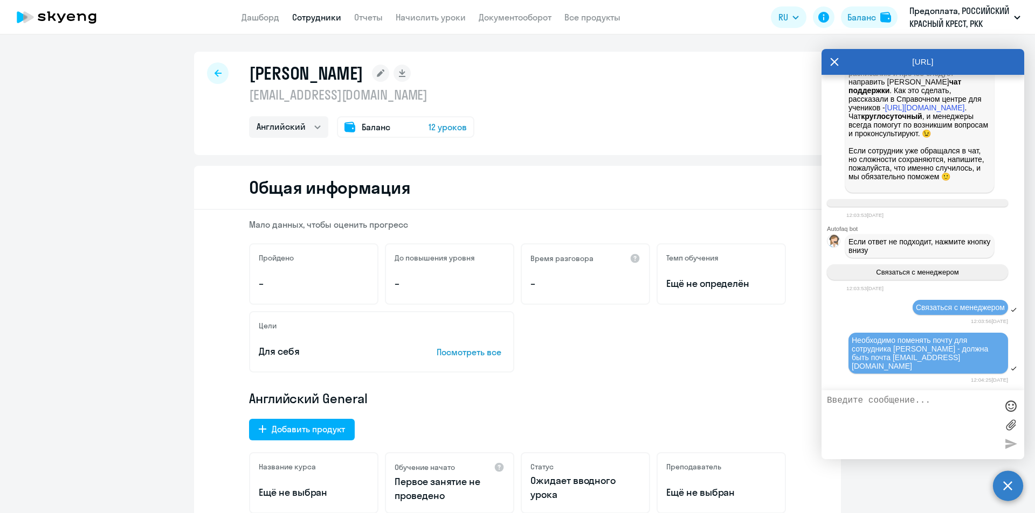
scroll to position [13014, 0]
click at [221, 68] on div at bounding box center [218, 74] width 22 height 22
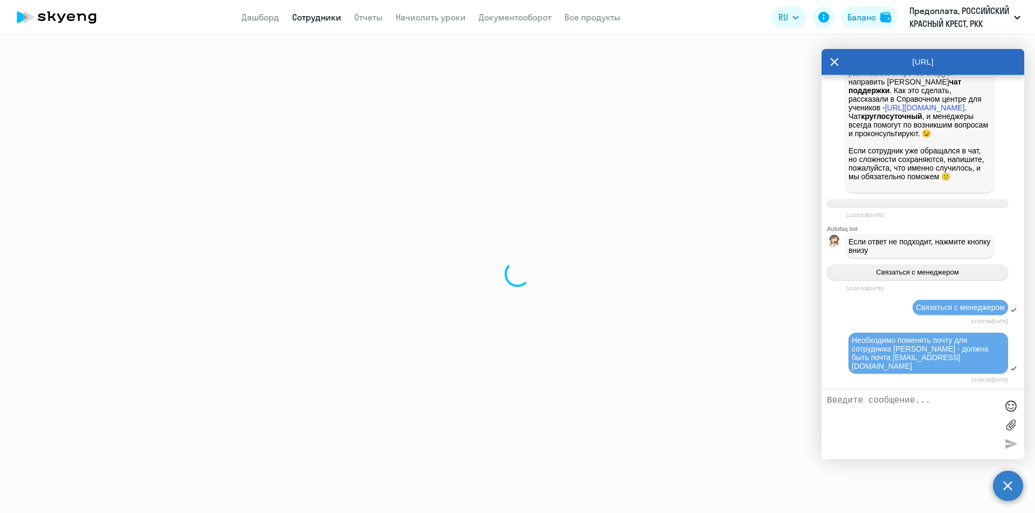
select select "30"
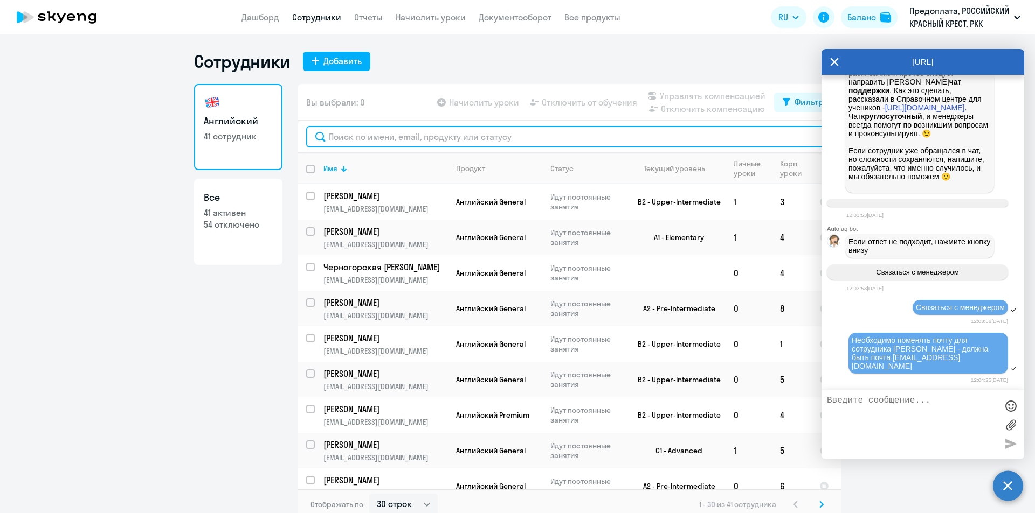
click at [400, 137] on input "text" at bounding box center [569, 137] width 526 height 22
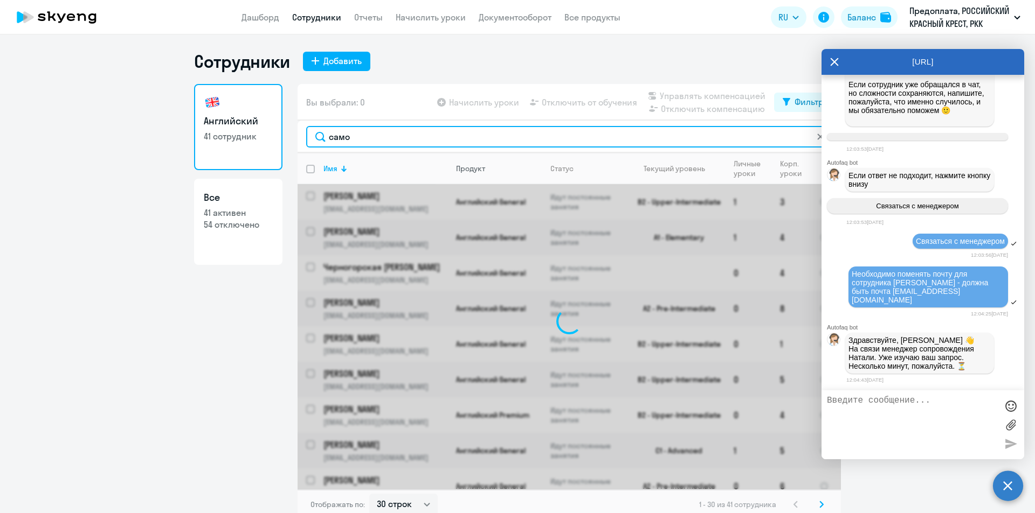
scroll to position [13084, 0]
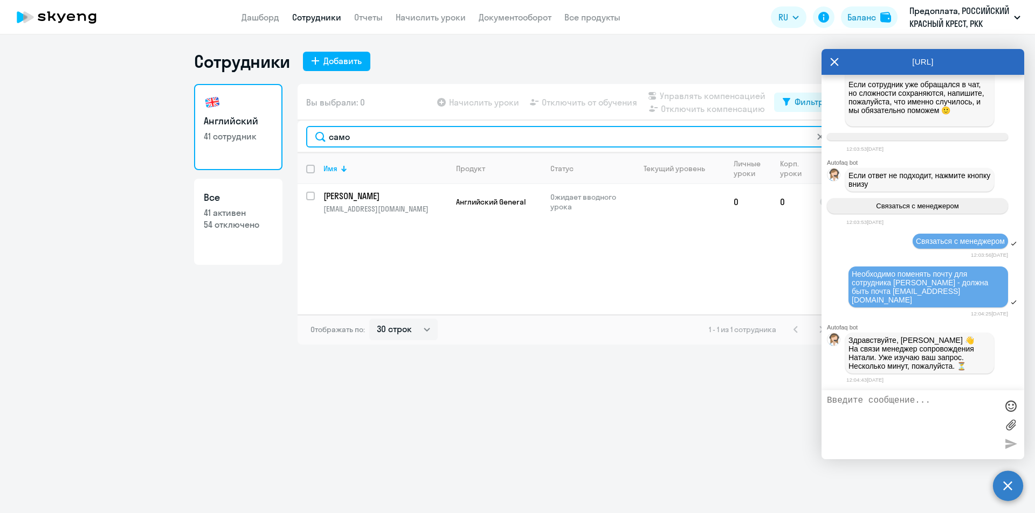
type input "само"
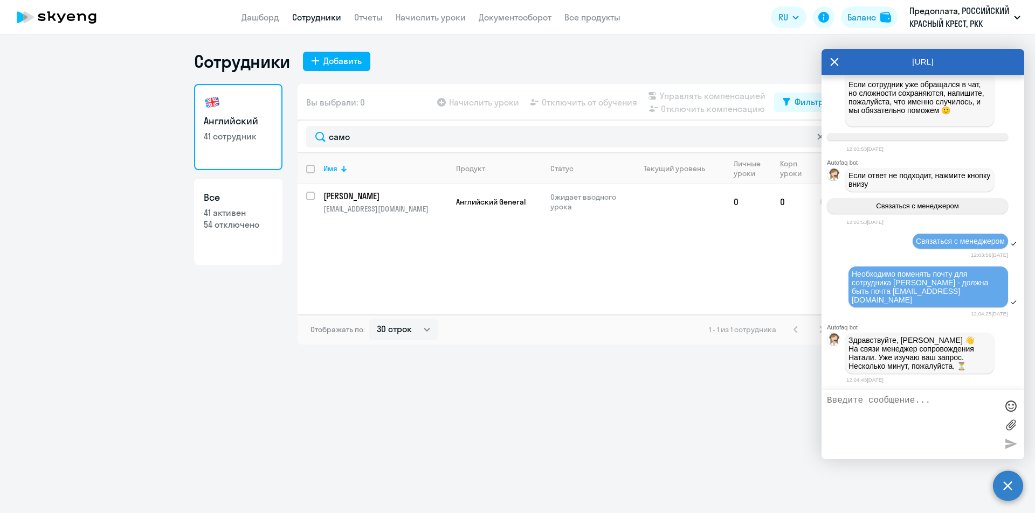
scroll to position [13076, 0]
drag, startPoint x: 919, startPoint y: 54, endPoint x: 860, endPoint y: 141, distance: 104.8
click at [860, 141] on div "[URL] Autofaq bot Привет, я отвечаю на вопросы B2B клиентов Skyeng 🙂 Выберите т…" at bounding box center [922, 254] width 203 height 411
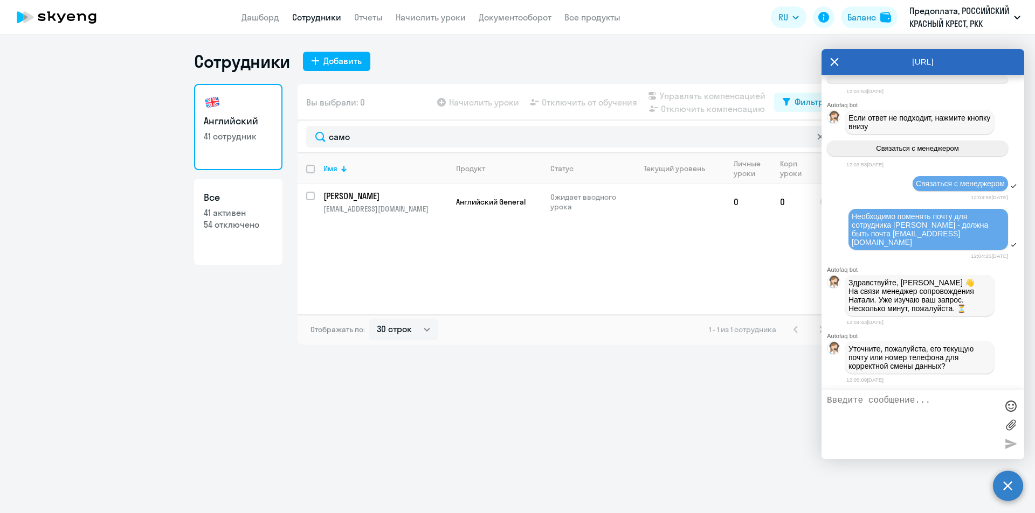
scroll to position [13141, 0]
click at [313, 193] on input "select row 21716646" at bounding box center [317, 203] width 22 height 22
checkbox input "true"
click at [458, 104] on span "Начислить уроки" at bounding box center [484, 102] width 70 height 13
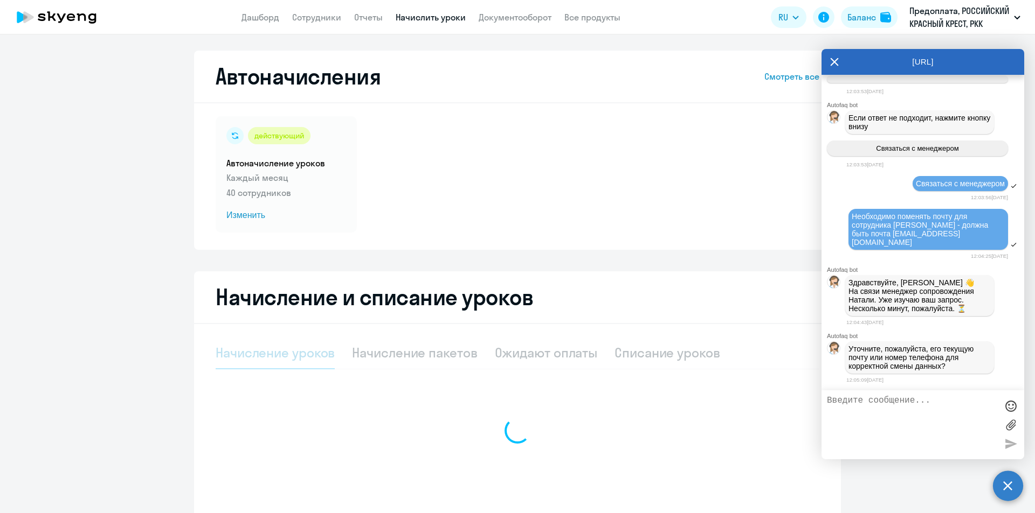
select select "10"
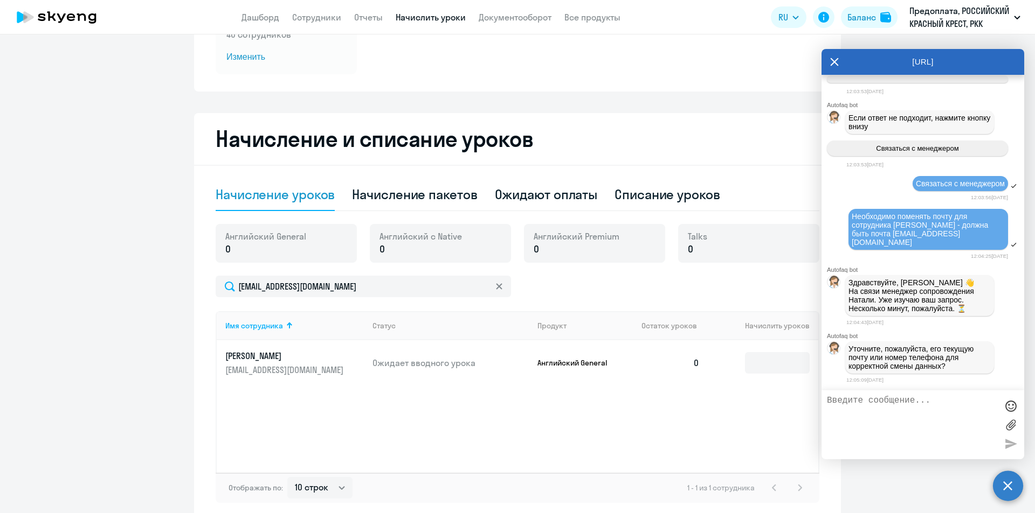
scroll to position [209, 0]
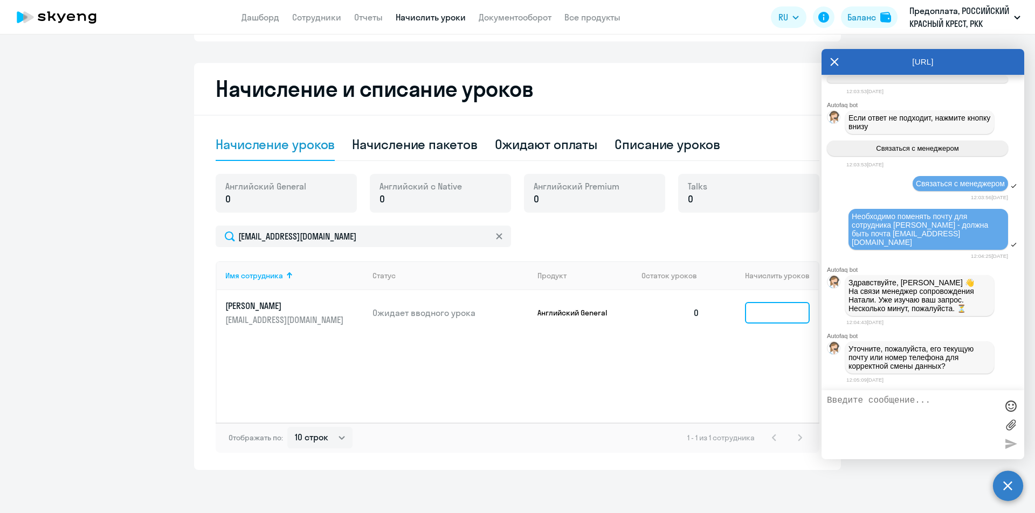
click at [778, 307] on input at bounding box center [777, 313] width 65 height 22
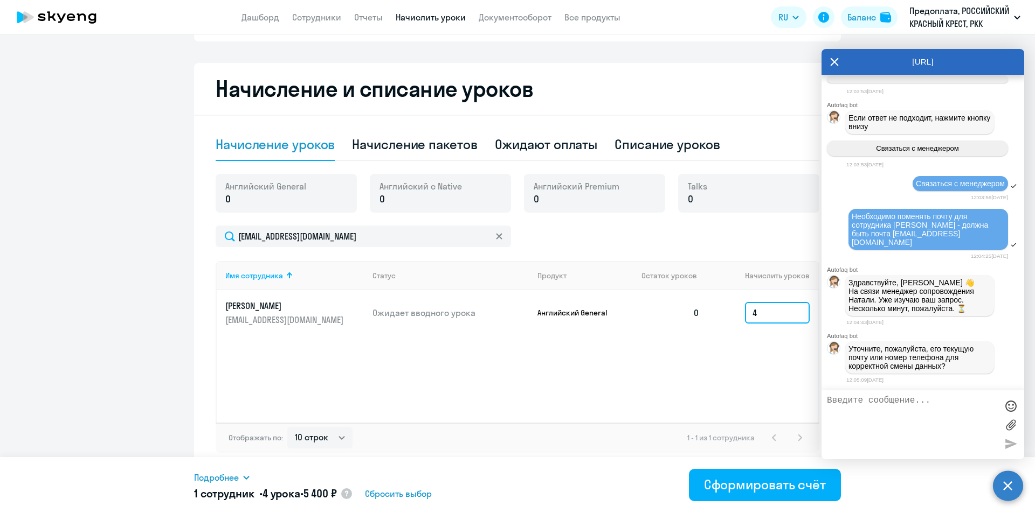
type input "4"
click at [836, 60] on icon at bounding box center [834, 62] width 8 height 8
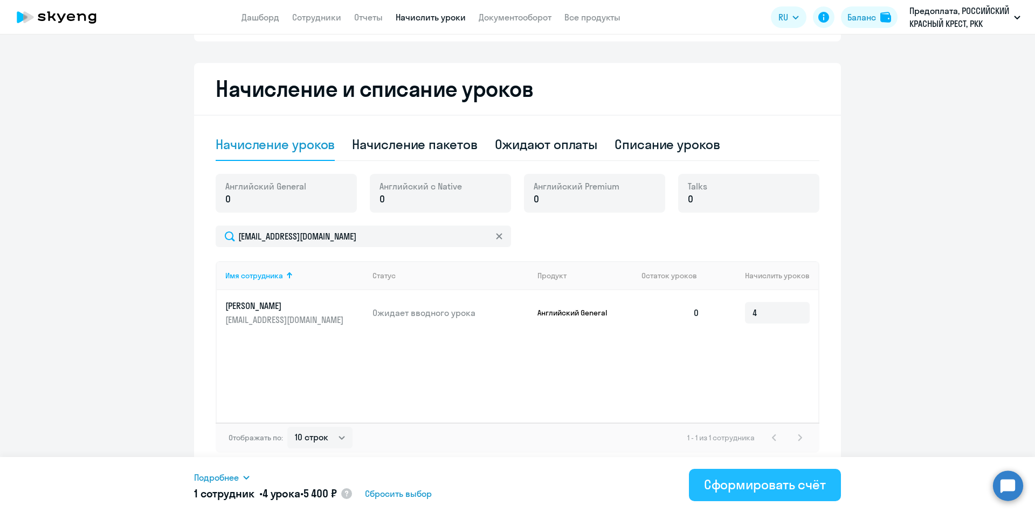
click at [771, 482] on div "Сформировать счёт" at bounding box center [765, 484] width 122 height 17
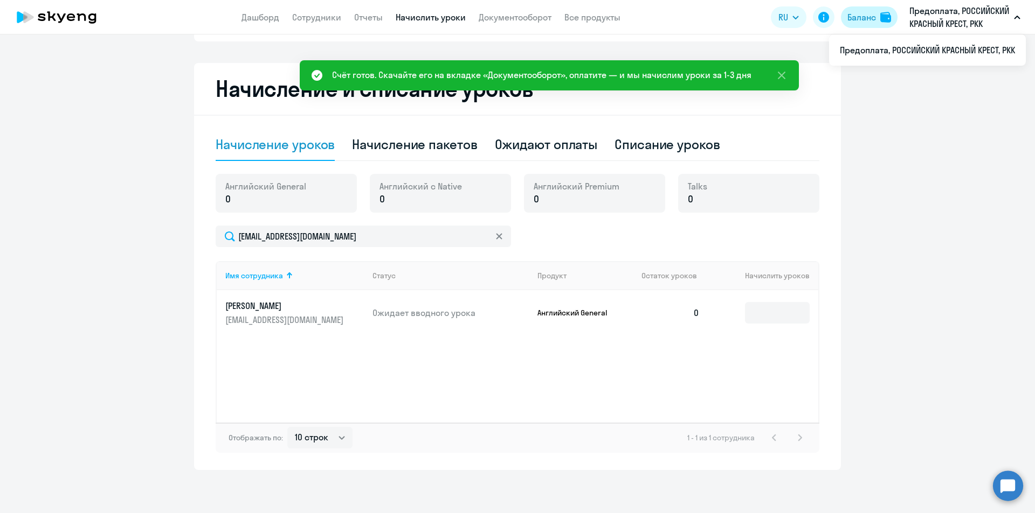
click at [871, 24] on button "Баланс" at bounding box center [869, 17] width 57 height 22
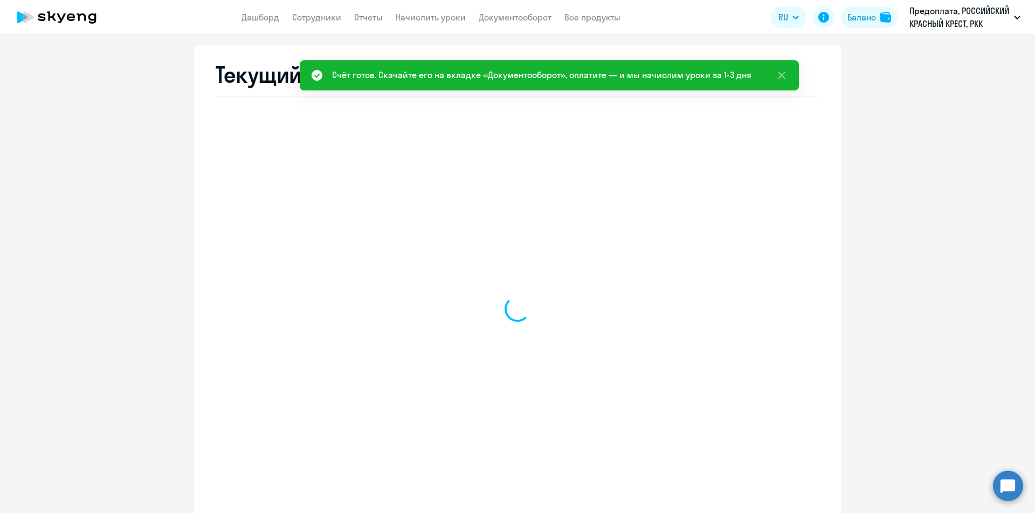
select select "english_adult_not_native_speaker"
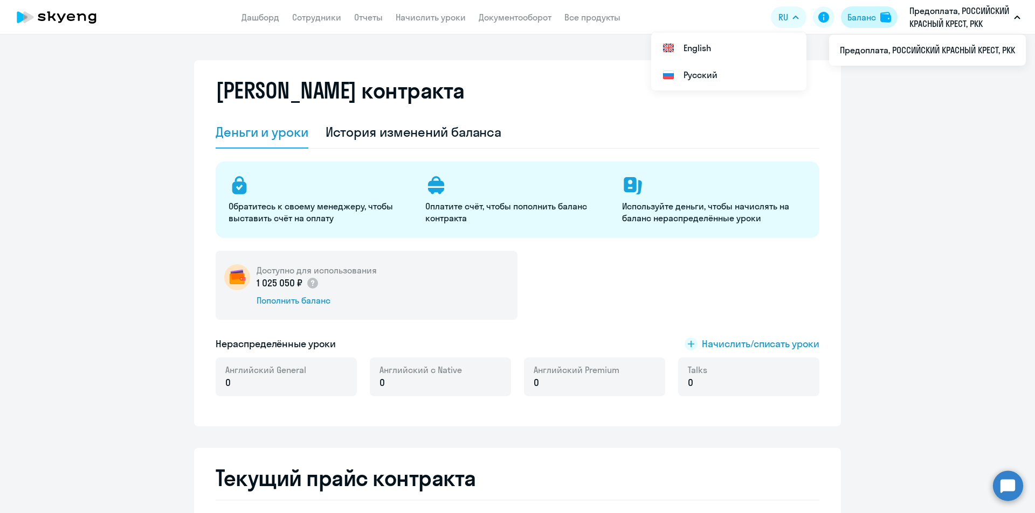
click at [867, 18] on div "Баланс" at bounding box center [861, 17] width 29 height 13
click at [410, 15] on link "Начислить уроки" at bounding box center [430, 17] width 70 height 11
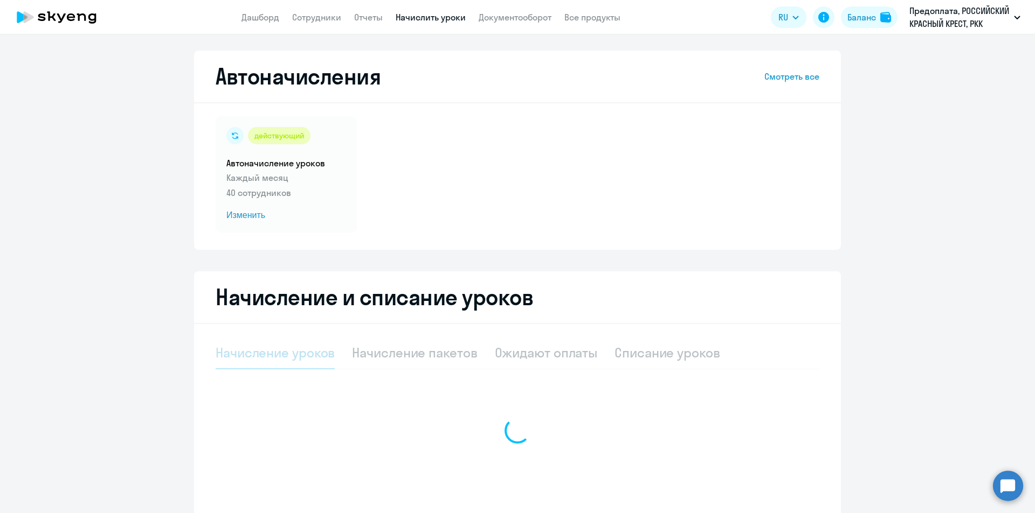
select select "10"
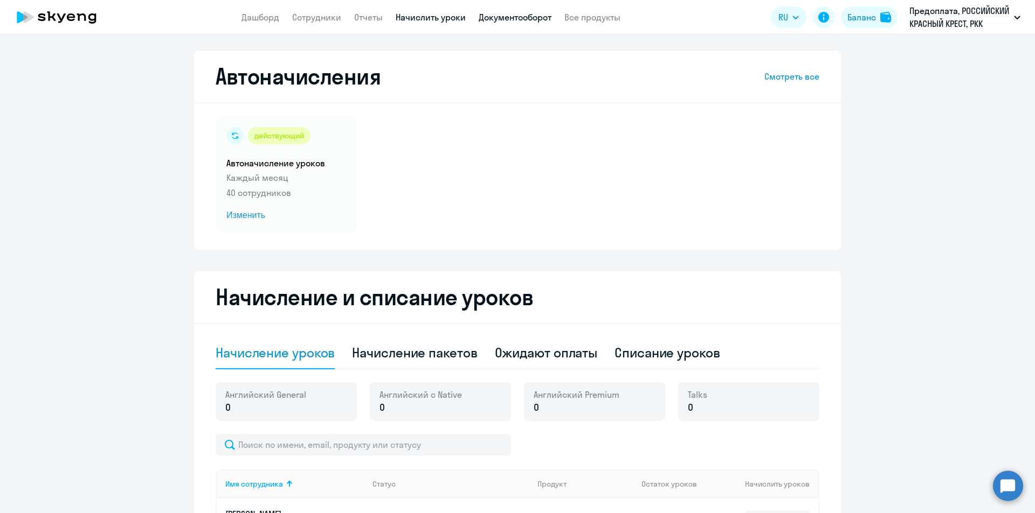
click at [518, 15] on link "Документооборот" at bounding box center [514, 17] width 73 height 11
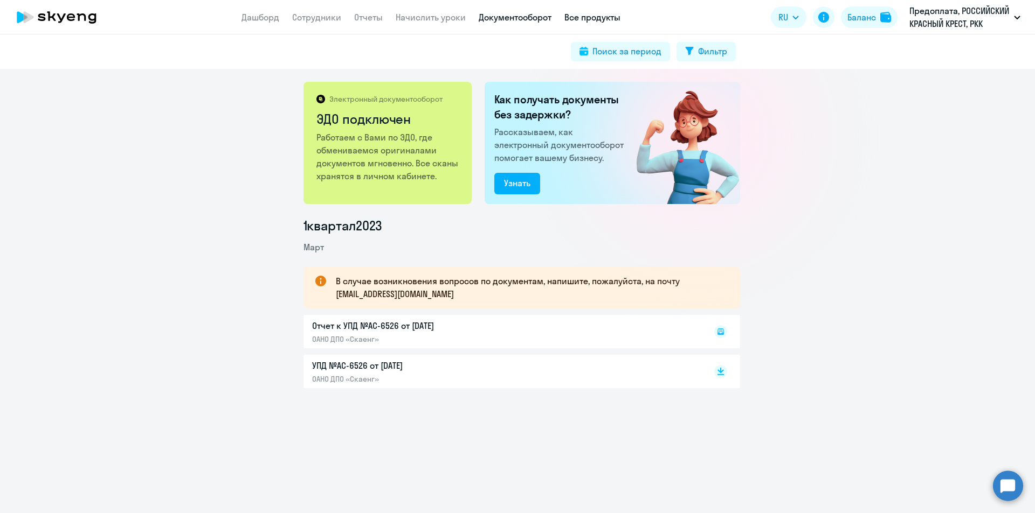
click at [598, 23] on app-menu-item-link "Все продукты" at bounding box center [592, 17] width 56 height 13
click at [611, 13] on link "Все продукты" at bounding box center [592, 17] width 56 height 11
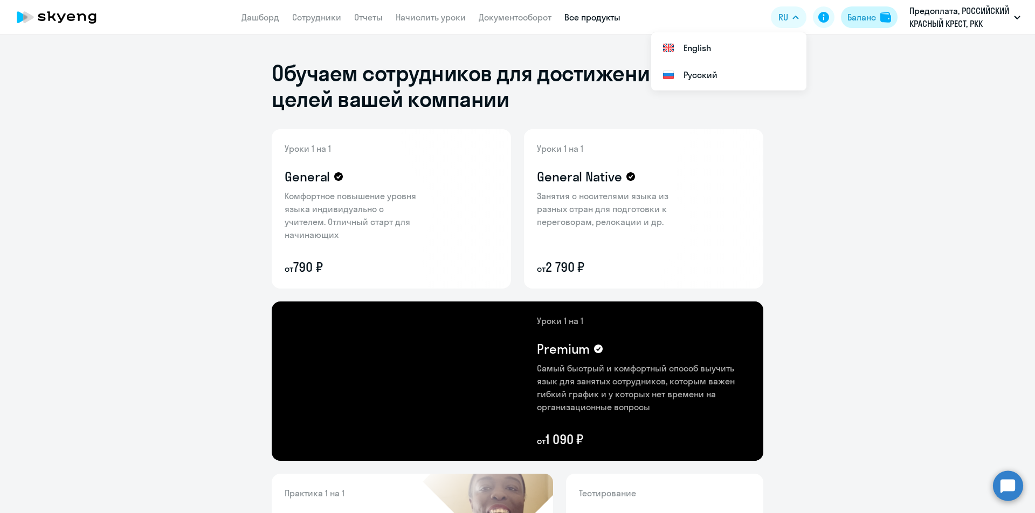
click at [877, 22] on button "Баланс" at bounding box center [869, 17] width 57 height 22
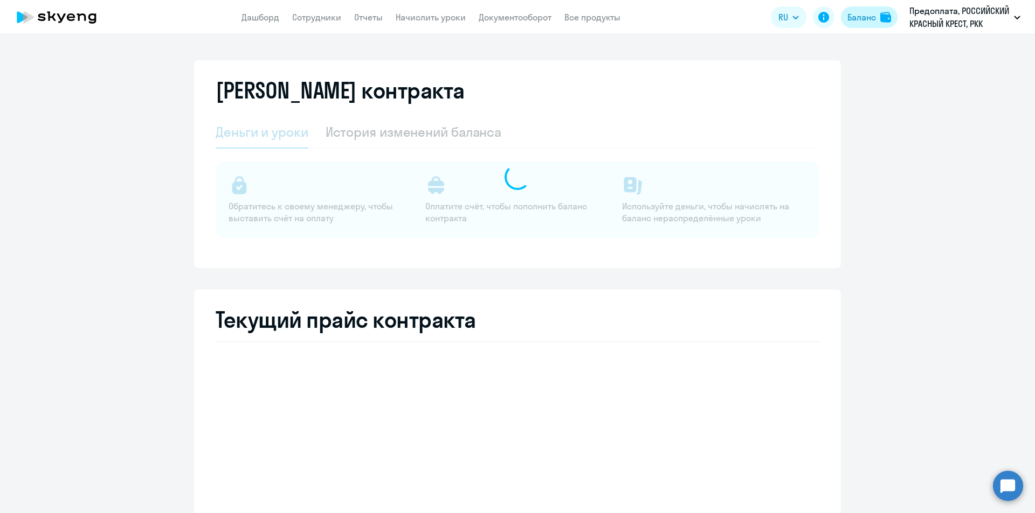
select select "english_adult_not_native_speaker"
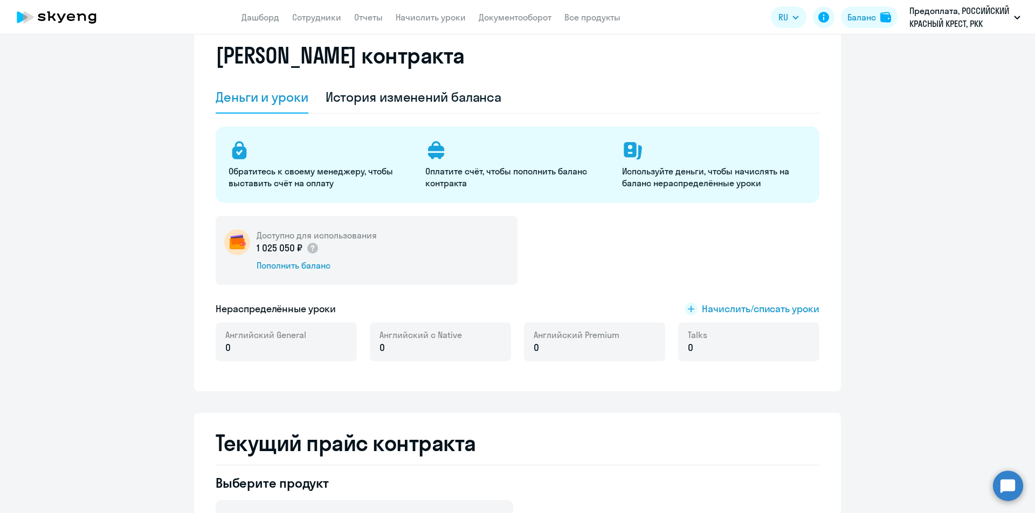
scroll to position [54, 0]
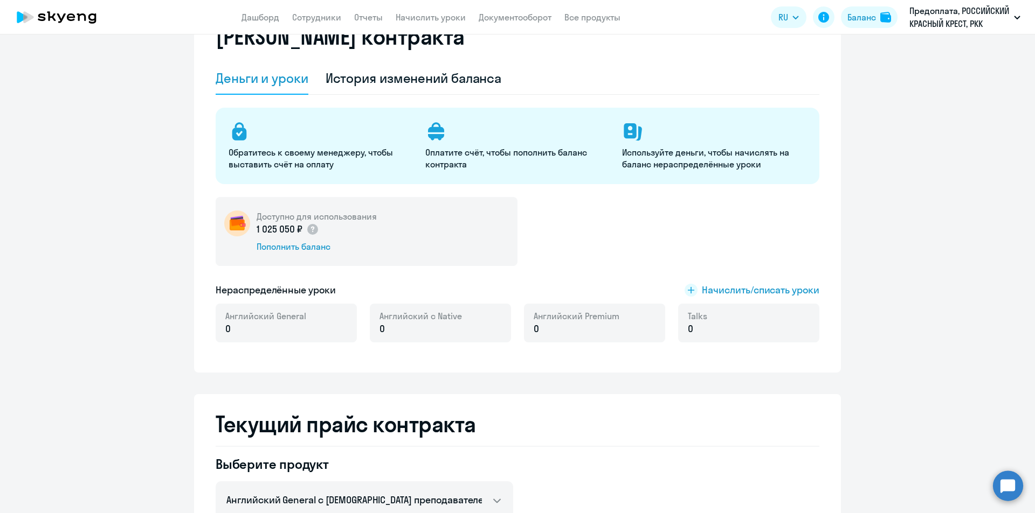
click at [313, 331] on div "Английский General 0" at bounding box center [286, 323] width 141 height 39
click at [258, 327] on p "0" at bounding box center [265, 329] width 81 height 14
drag, startPoint x: 235, startPoint y: 327, endPoint x: 467, endPoint y: 330, distance: 231.7
click at [235, 329] on p "0" at bounding box center [265, 329] width 81 height 14
click at [728, 276] on div "Доступно для использования 1 025 050 ₽ Пополнить баланс Нераспределённые уроки …" at bounding box center [517, 276] width 603 height 158
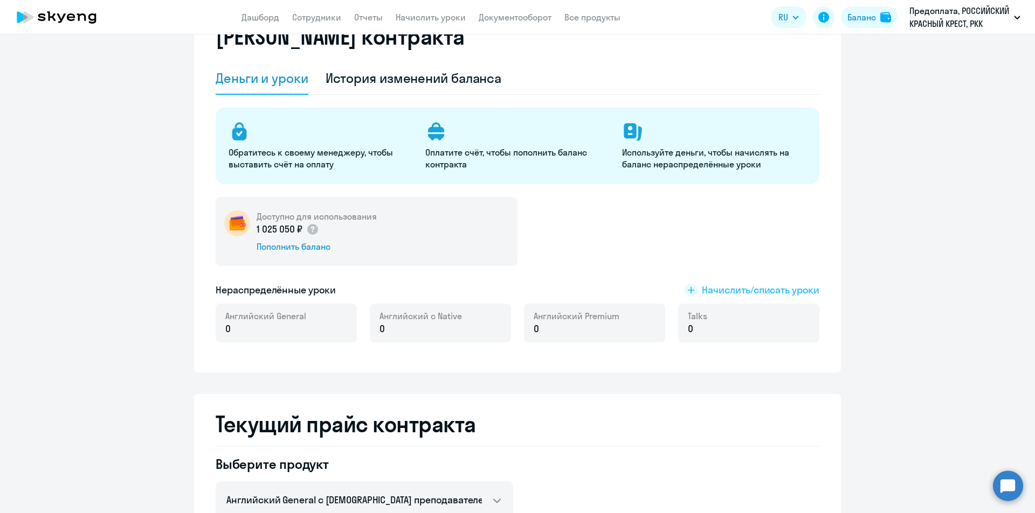
click at [729, 288] on span "Начислить/списать уроки" at bounding box center [760, 290] width 117 height 14
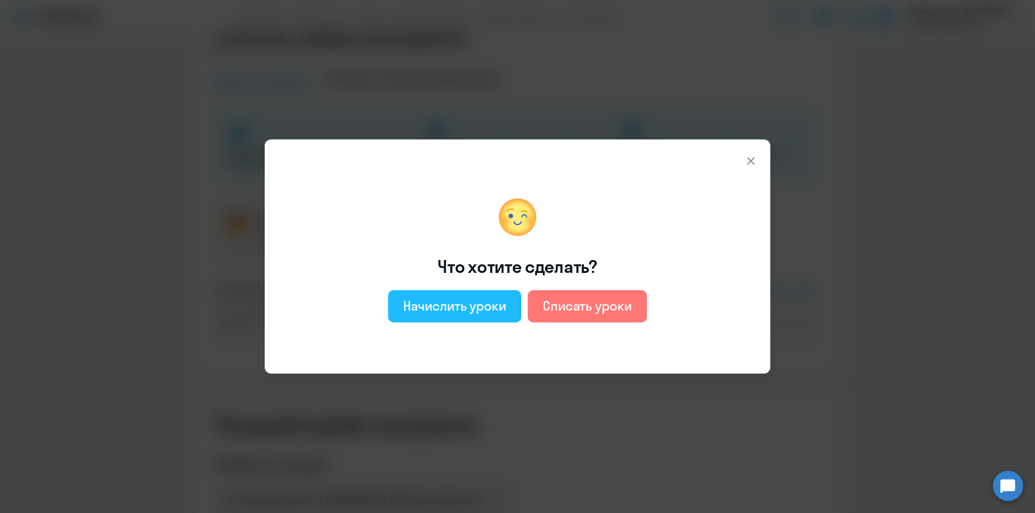
click at [466, 305] on div "Начислить уроки" at bounding box center [454, 305] width 103 height 17
select select "english_adult_not_native_speaker"
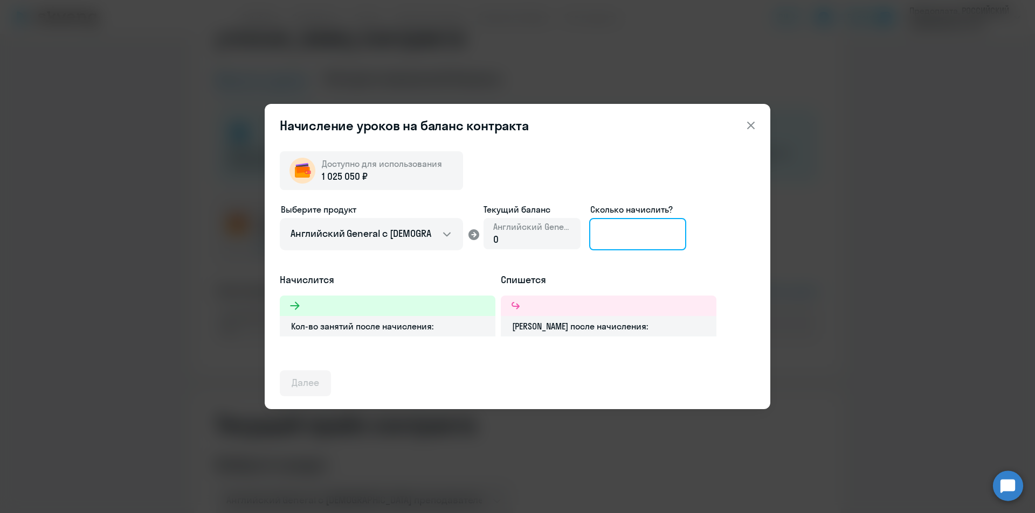
click at [619, 234] on input at bounding box center [637, 234] width 97 height 32
type input "200"
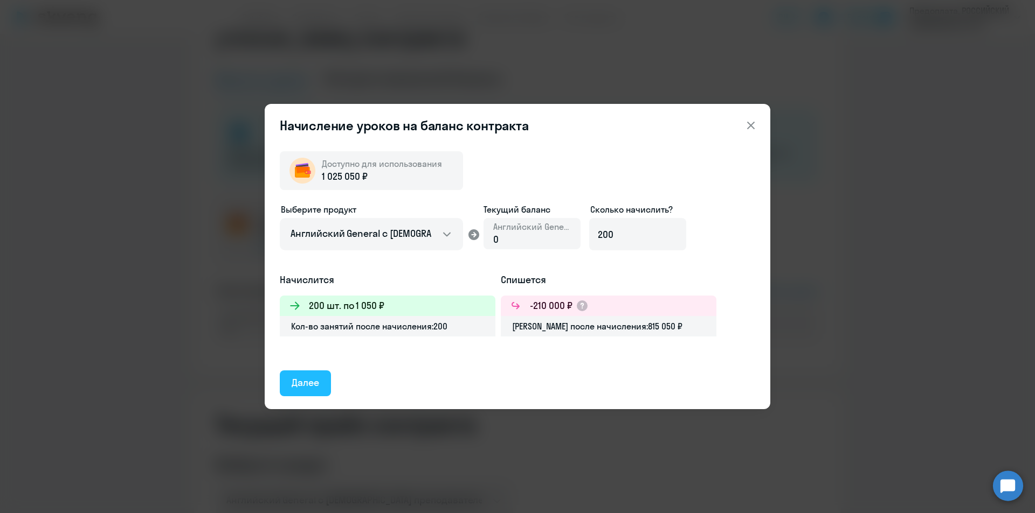
click at [307, 382] on div "Далее" at bounding box center [304, 383] width 27 height 14
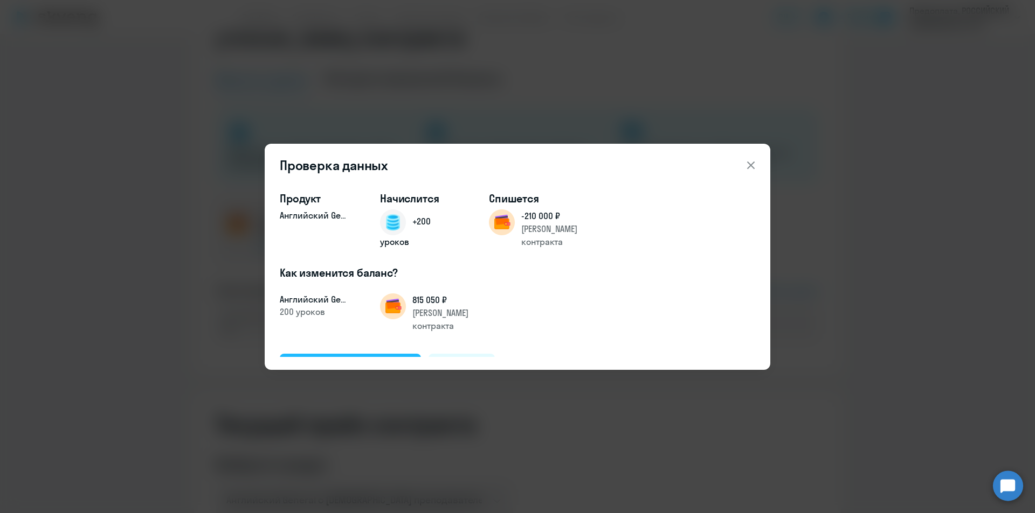
click at [335, 359] on div "Подтвердить и начислить" at bounding box center [349, 366] width 117 height 14
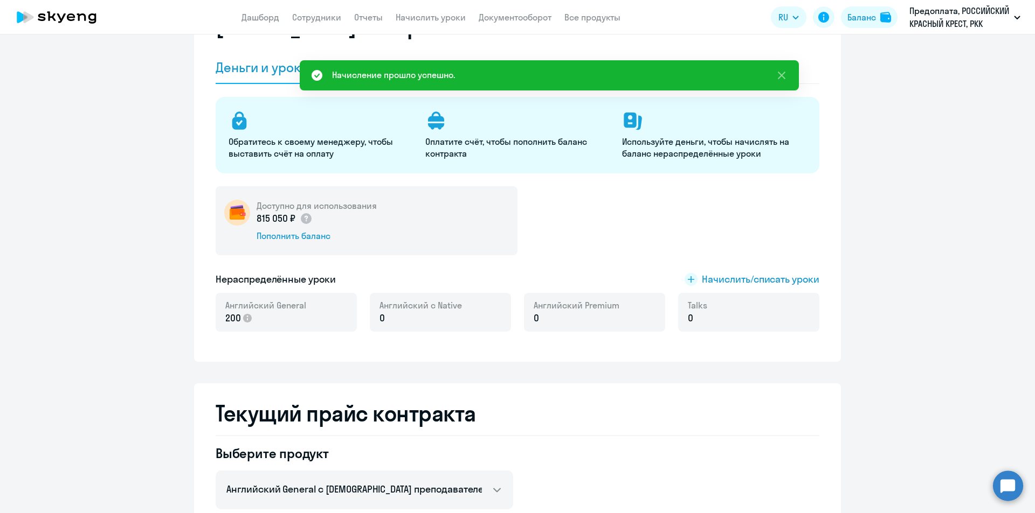
scroll to position [0, 0]
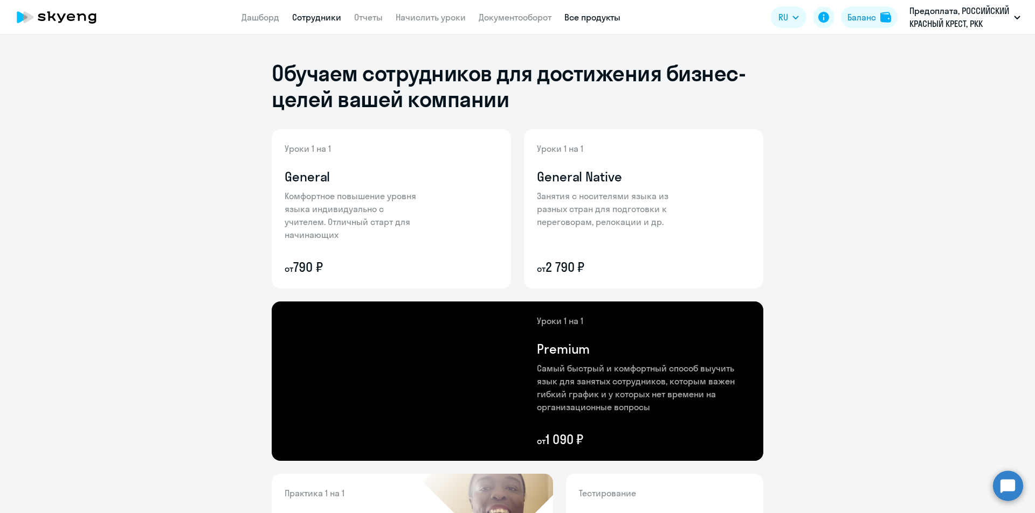
click at [321, 20] on link "Сотрудники" at bounding box center [316, 17] width 49 height 11
select select "30"
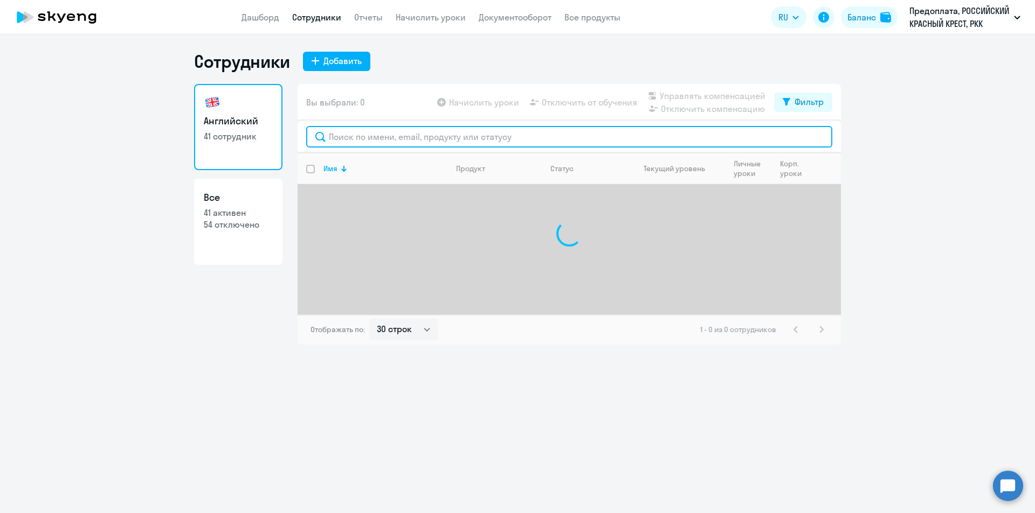
click at [438, 142] on input "text" at bounding box center [569, 137] width 526 height 22
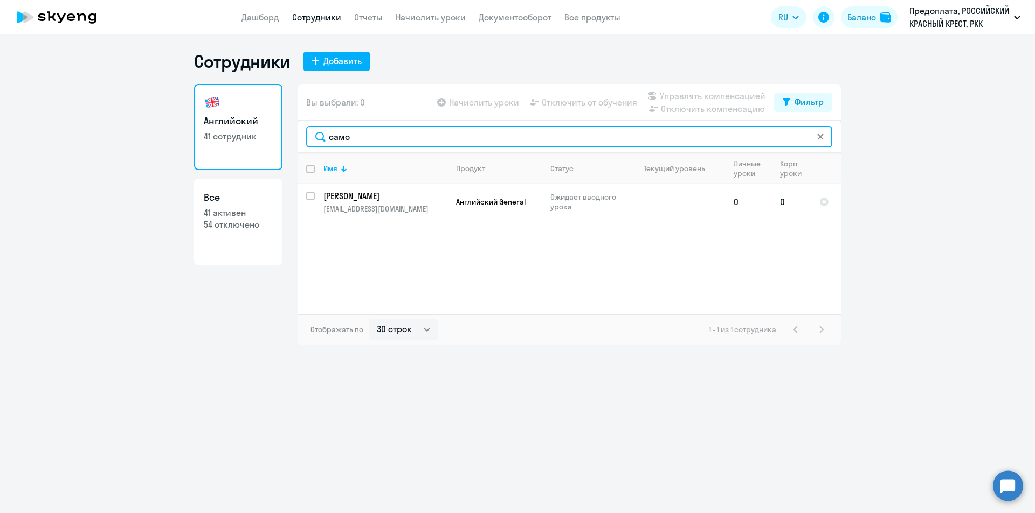
type input "само"
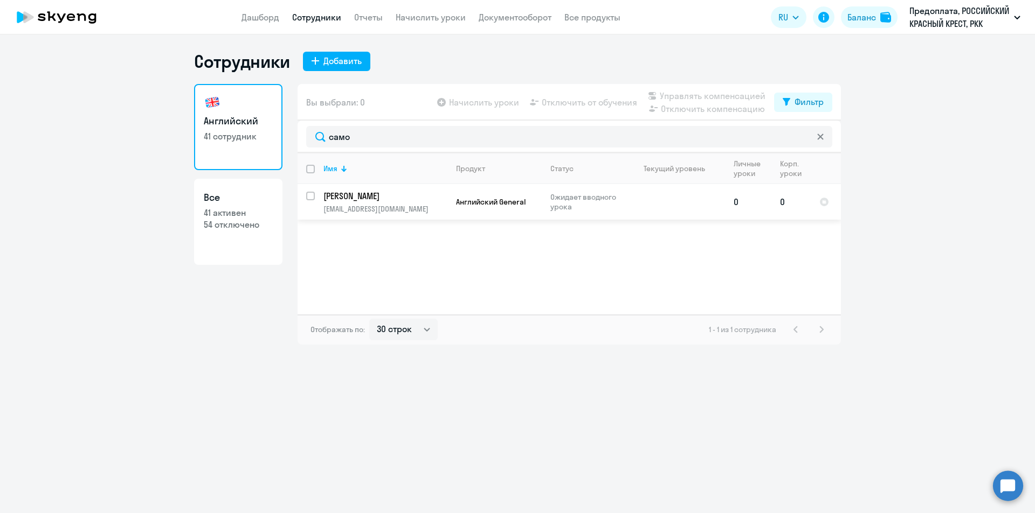
click at [312, 193] on input "select row 21716646" at bounding box center [317, 203] width 22 height 22
checkbox input "true"
click at [478, 107] on span "Начислить уроки" at bounding box center [484, 102] width 70 height 13
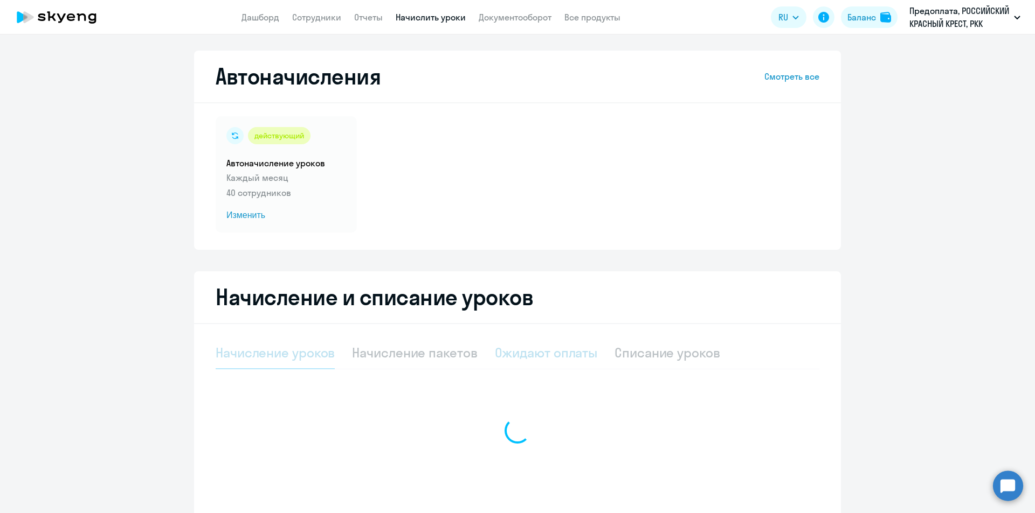
select select "10"
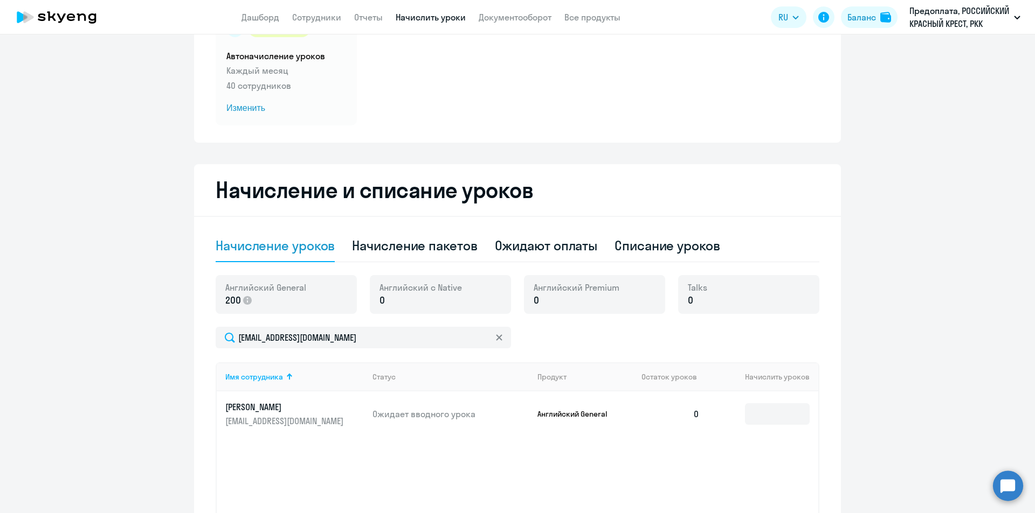
scroll to position [108, 0]
click at [760, 415] on input at bounding box center [777, 414] width 65 height 22
type input "8"
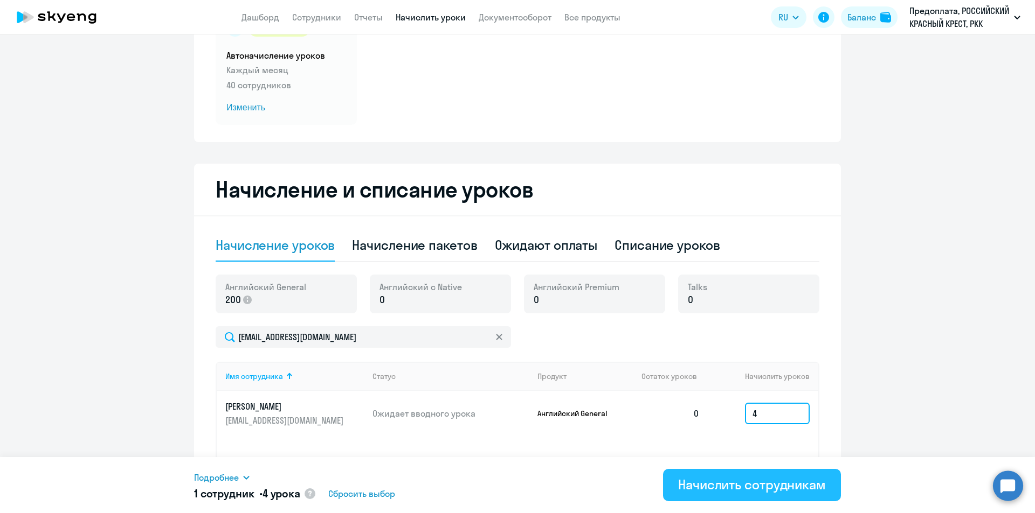
type input "4"
click at [744, 485] on div "Начислить сотрудникам" at bounding box center [752, 484] width 148 height 17
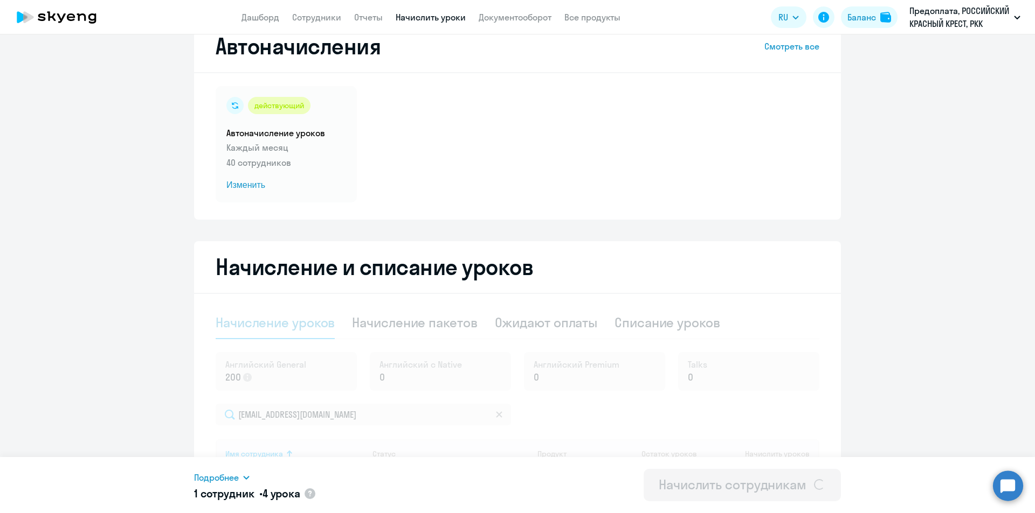
scroll to position [0, 0]
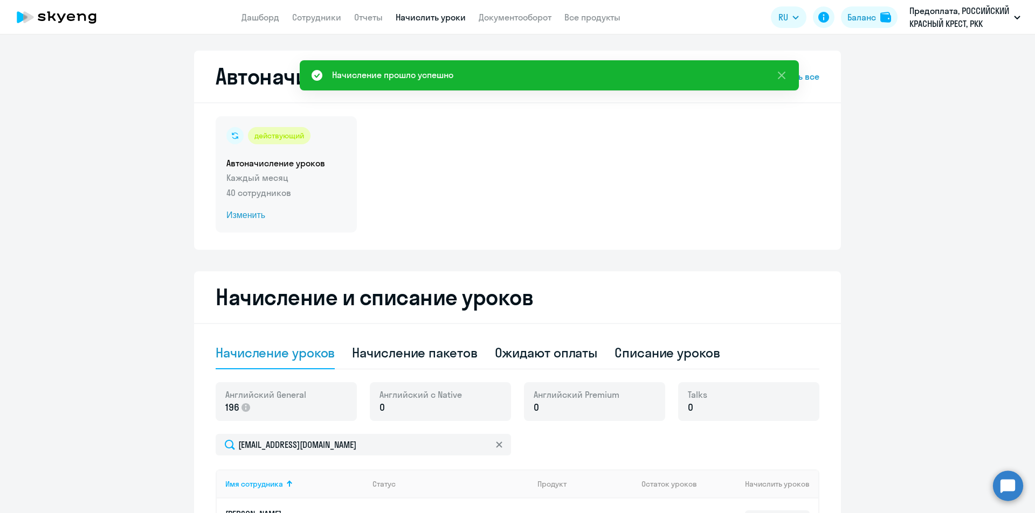
click at [248, 214] on span "Изменить" at bounding box center [286, 215] width 120 height 13
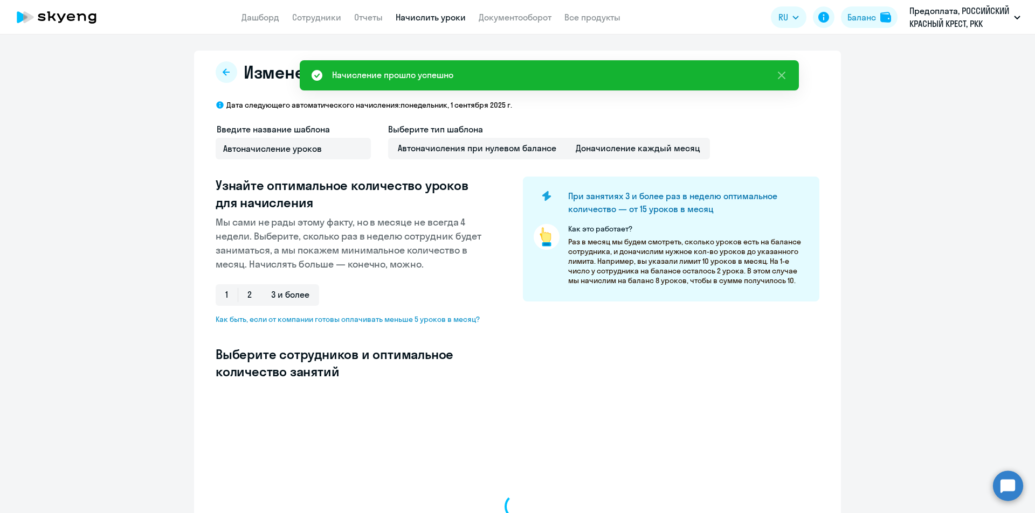
select select "10"
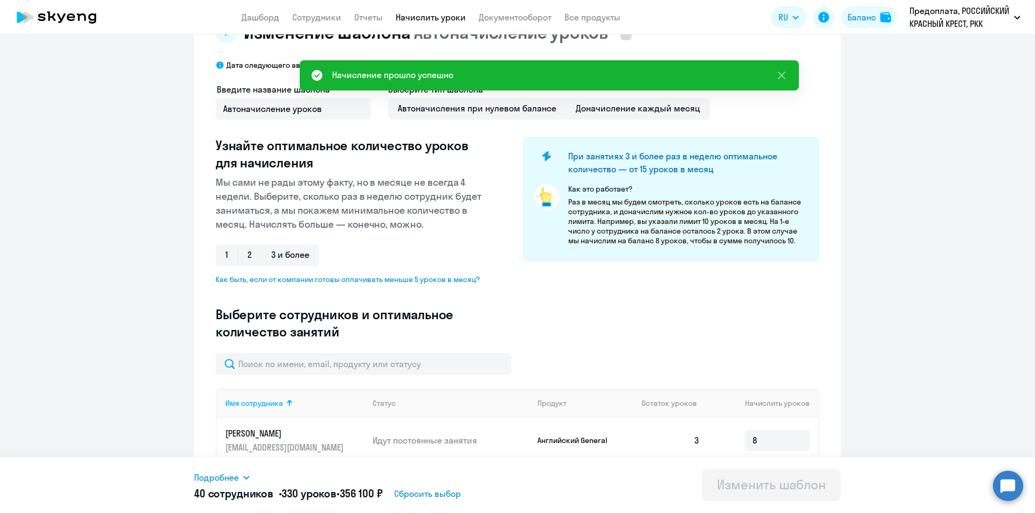
scroll to position [216, 0]
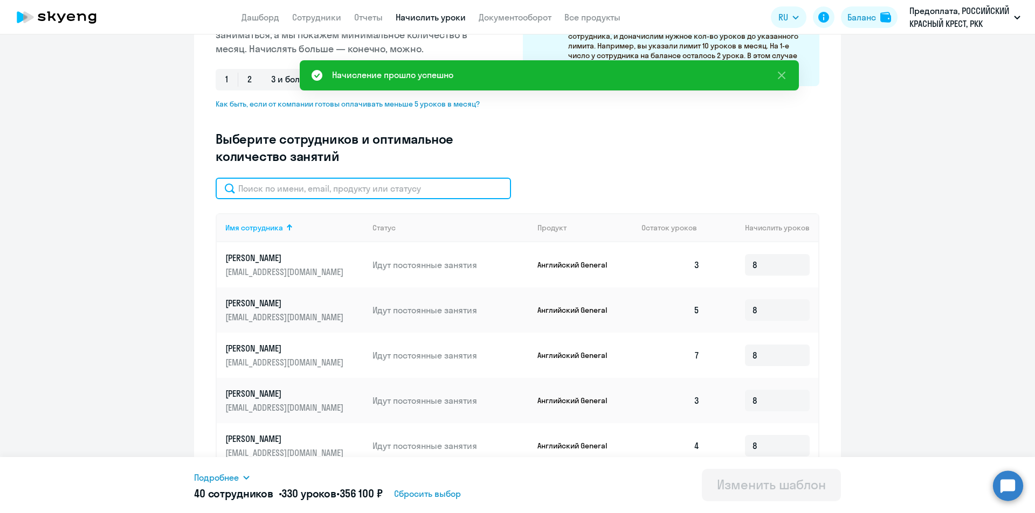
click at [293, 189] on input "text" at bounding box center [363, 189] width 295 height 22
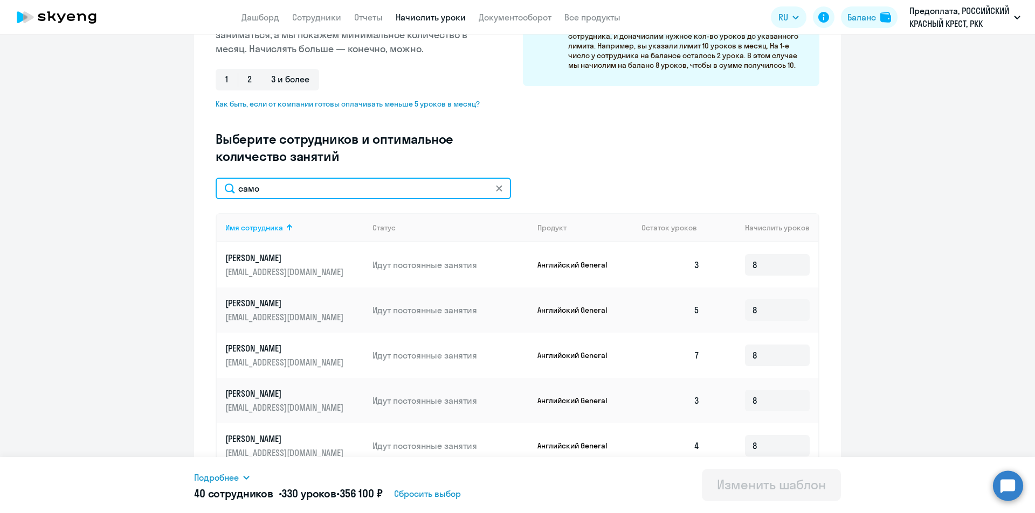
scroll to position [168, 0]
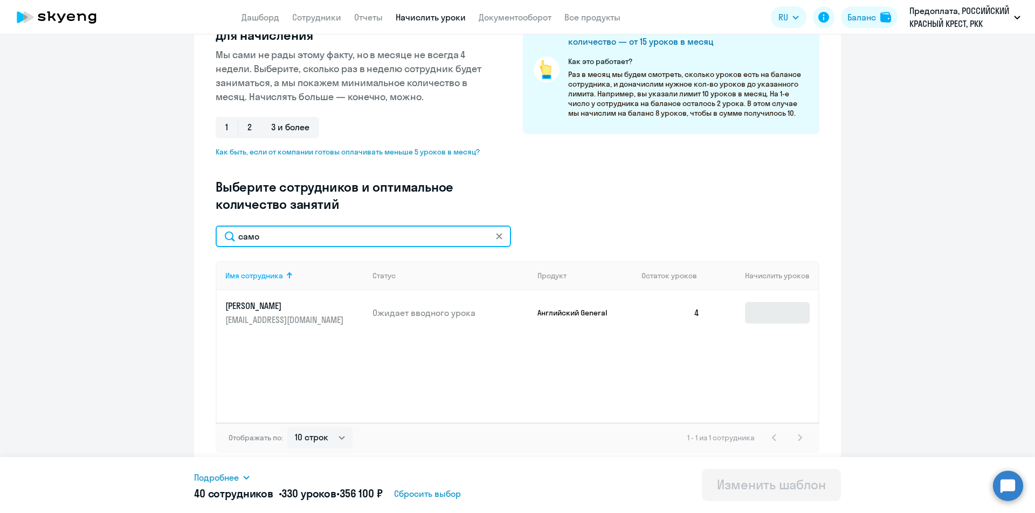
type input "само"
click at [762, 306] on input at bounding box center [777, 313] width 65 height 22
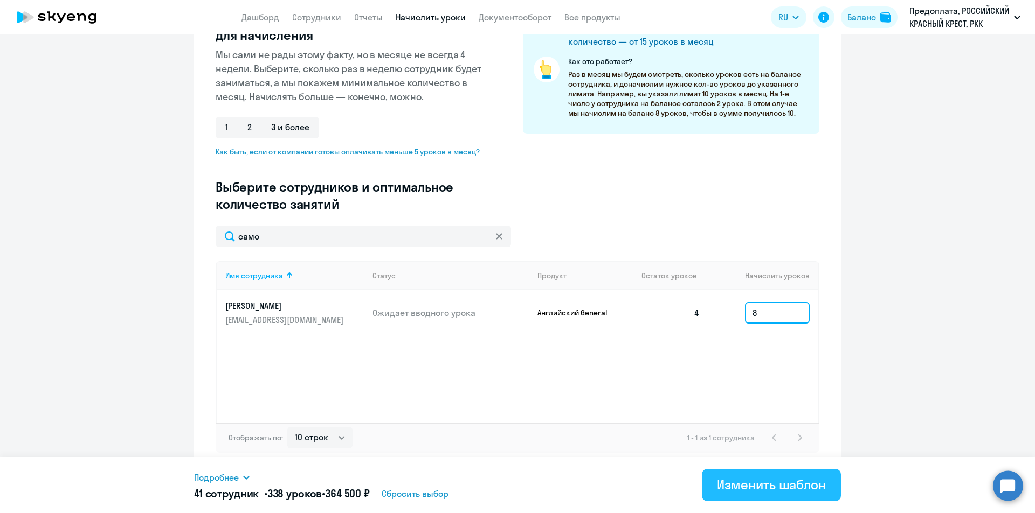
type input "8"
click at [770, 488] on div "Изменить шаблон" at bounding box center [771, 484] width 109 height 17
